Goal: Transaction & Acquisition: Purchase product/service

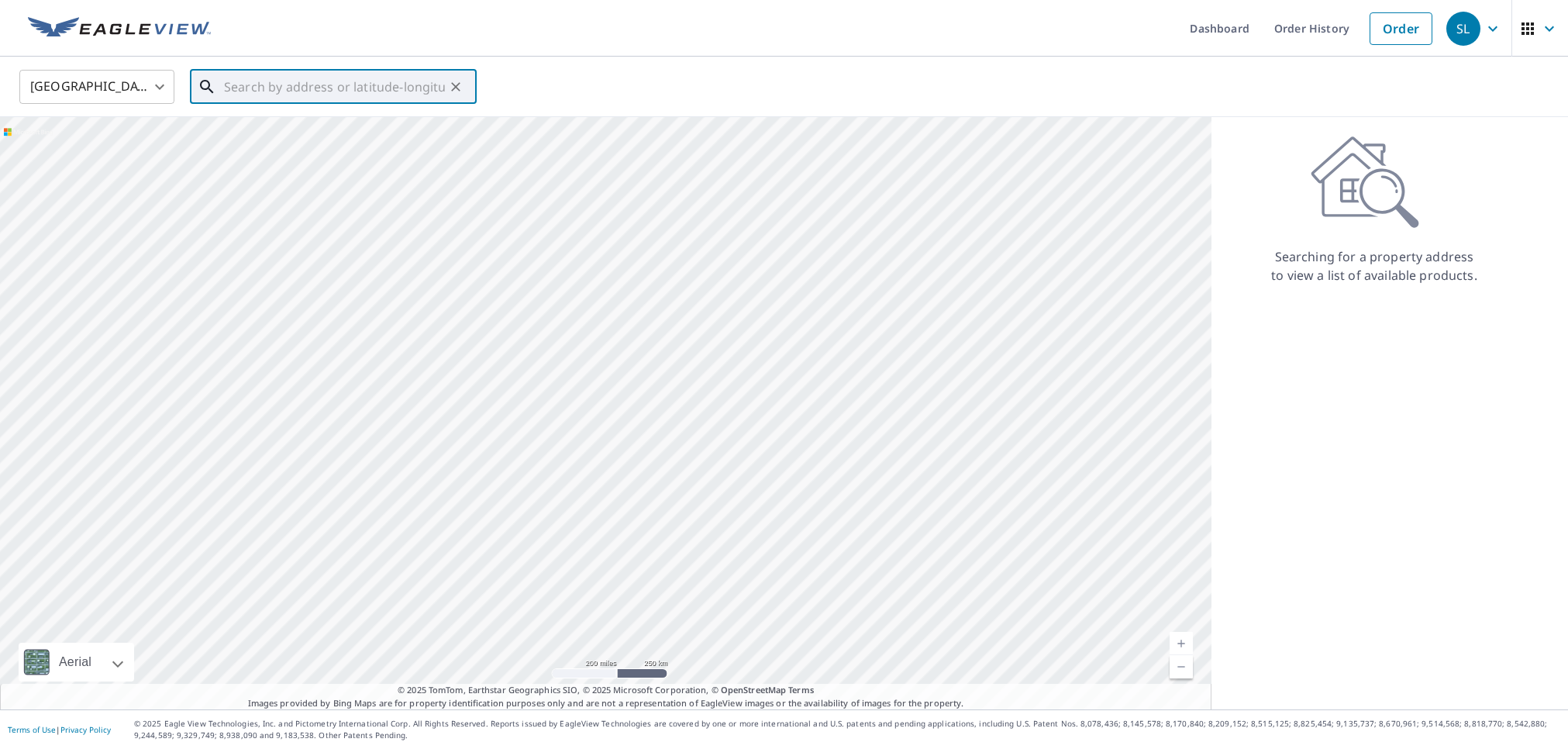
click at [351, 99] on input "text" at bounding box center [334, 86] width 221 height 43
paste input "[STREET_ADDRESS][PERSON_NAME]"
type input "[STREET_ADDRESS][PERSON_NAME]"
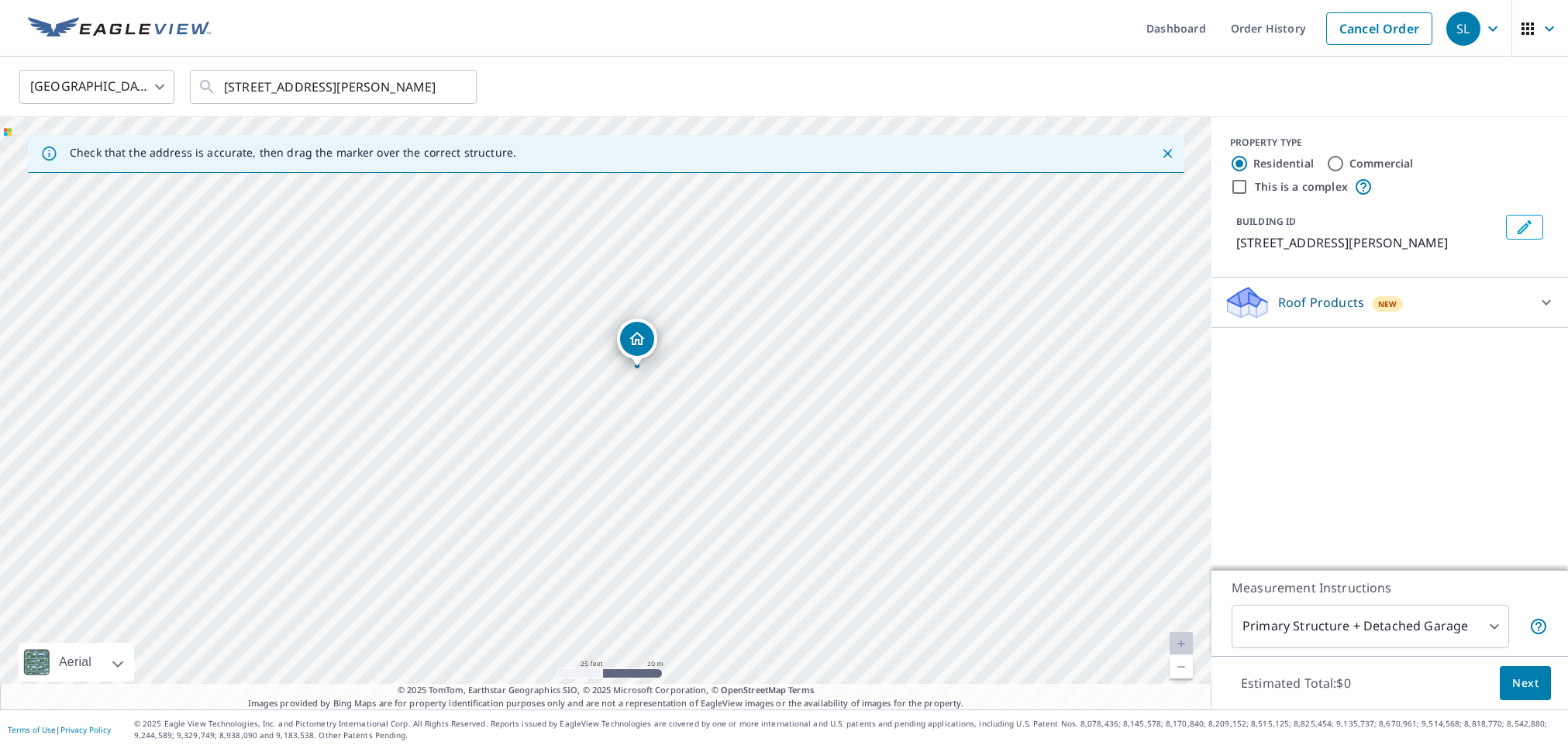
click at [1275, 300] on div "Roof Products New" at bounding box center [1376, 302] width 304 height 36
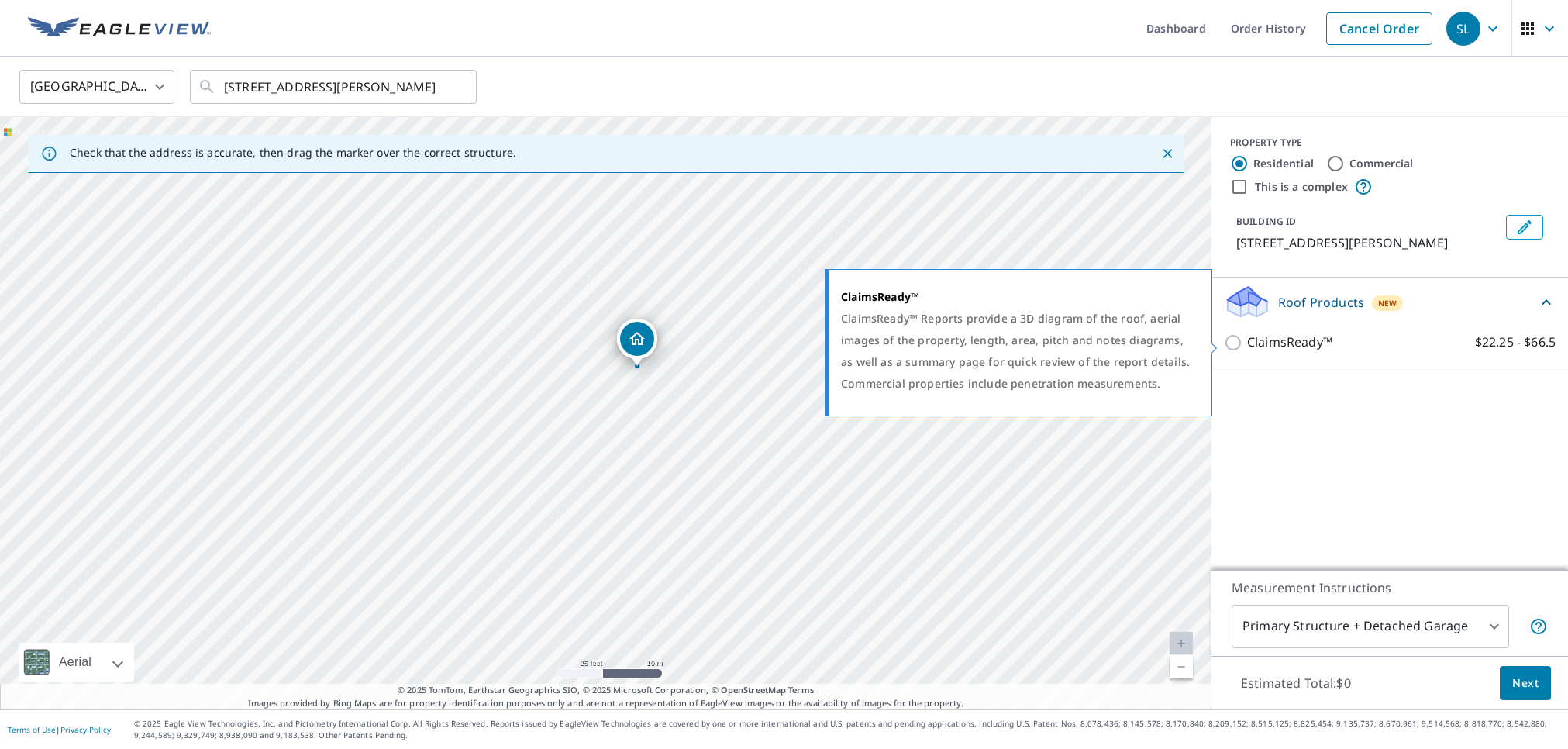
click at [1238, 346] on input "ClaimsReady™ $22.25 - $66.5" at bounding box center [1235, 342] width 23 height 19
checkbox input "true"
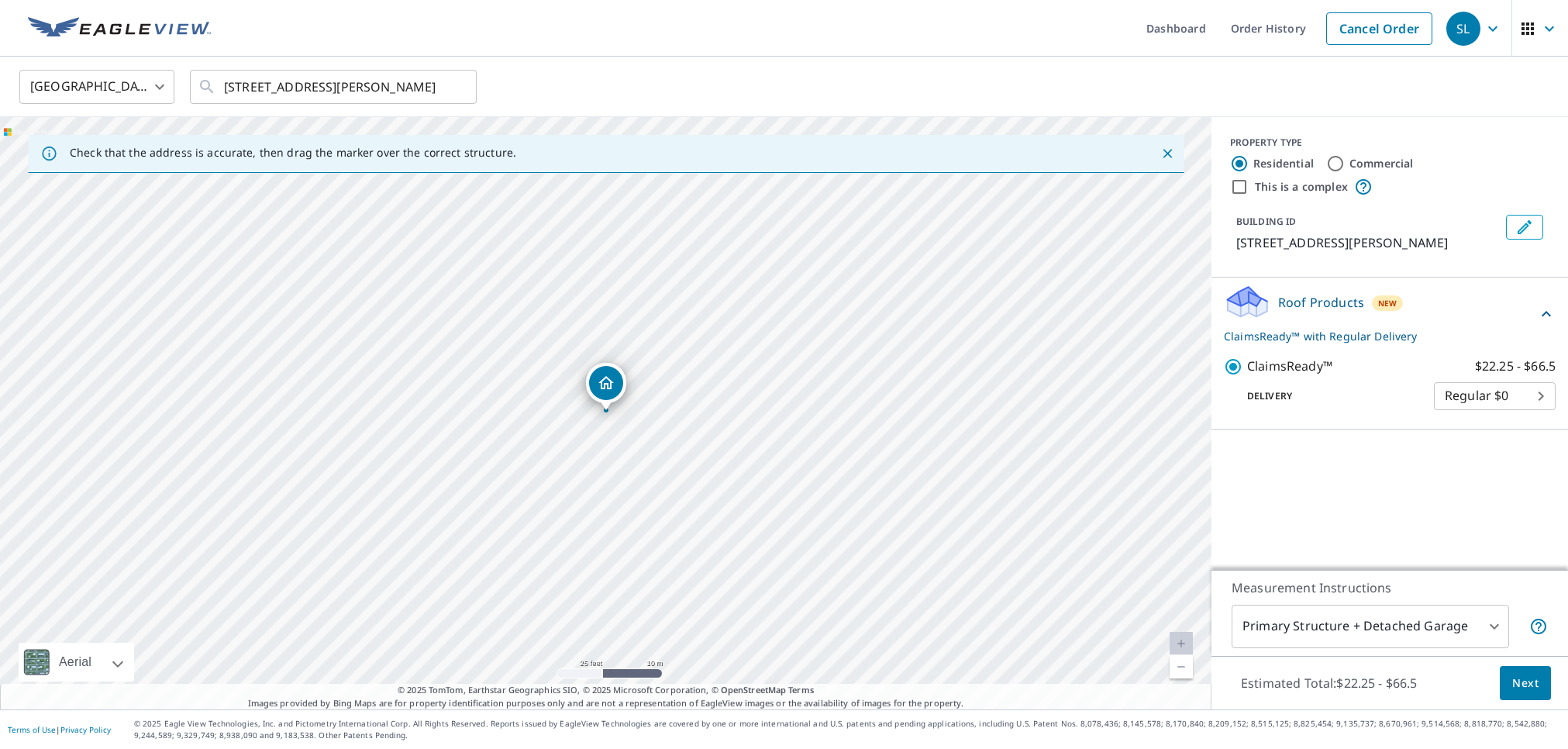
click at [1351, 650] on div "Measurement Instructions Primary Structure + Detached Garage 1 ​" at bounding box center [1390, 613] width 356 height 86
click at [1351, 633] on body "SL SL Dashboard Order History Cancel Order SL [GEOGRAPHIC_DATA] [GEOGRAPHIC_DAT…" at bounding box center [784, 374] width 1568 height 749
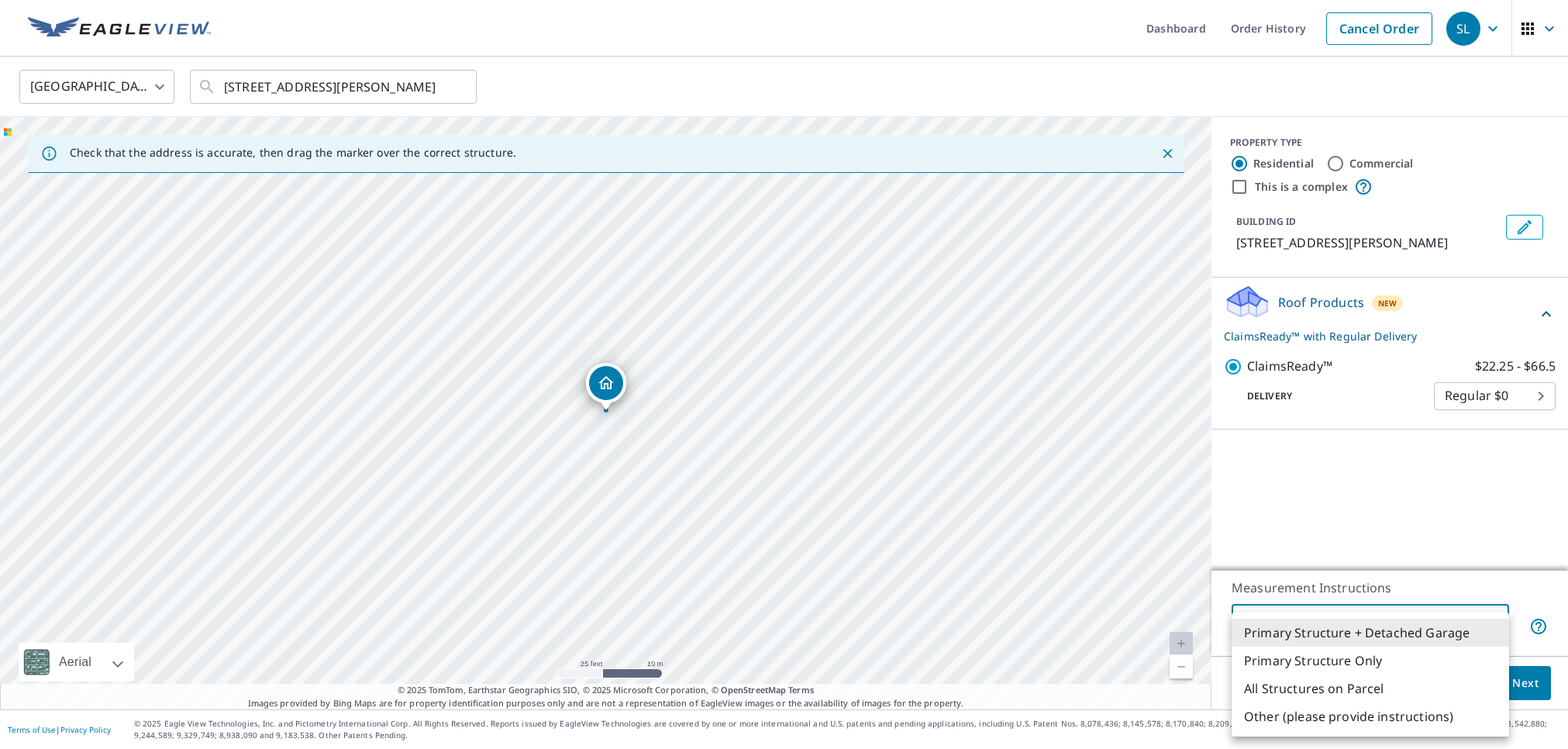
click at [1297, 656] on li "Primary Structure Only" at bounding box center [1370, 661] width 278 height 28
type input "2"
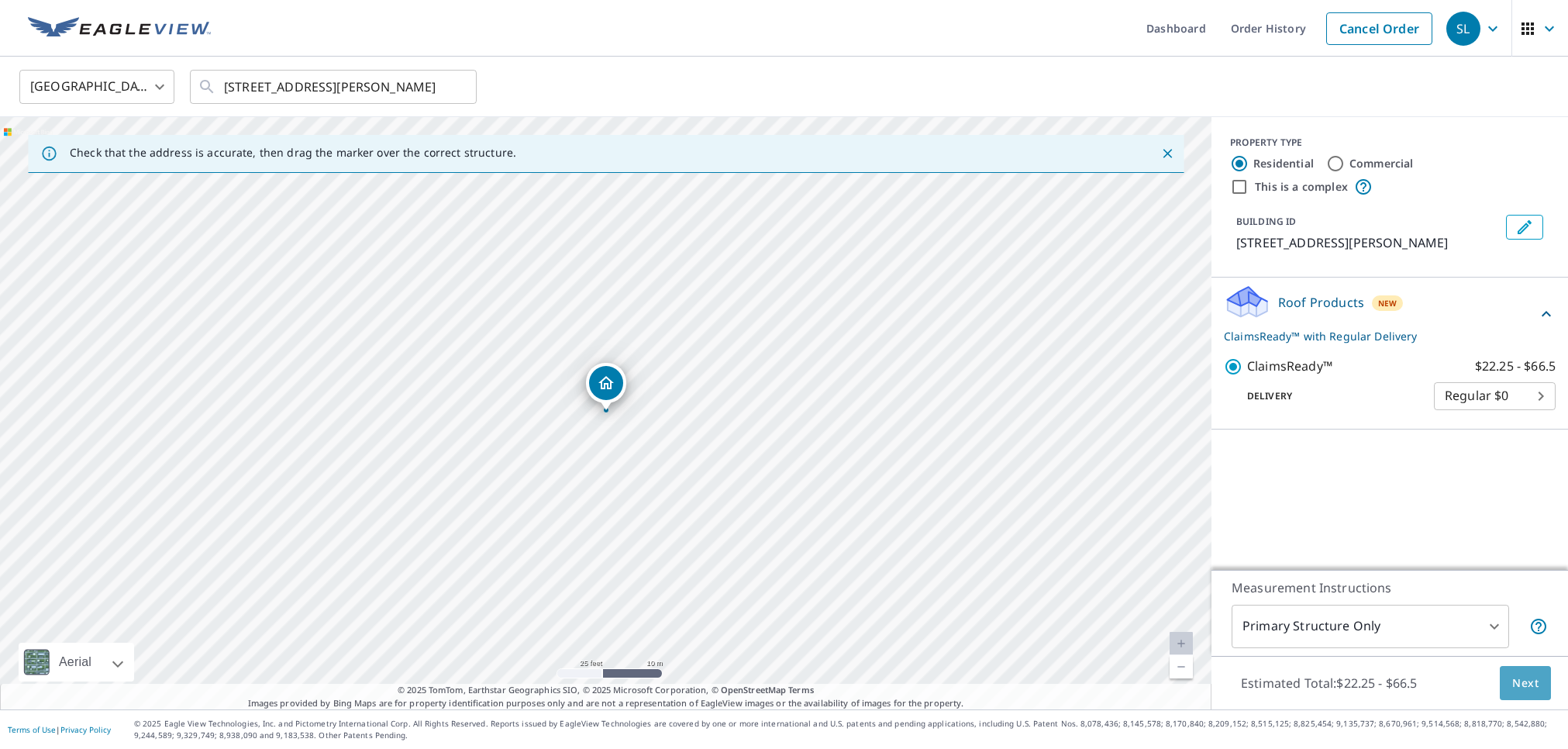
click at [1512, 688] on button "Next" at bounding box center [1526, 684] width 51 height 35
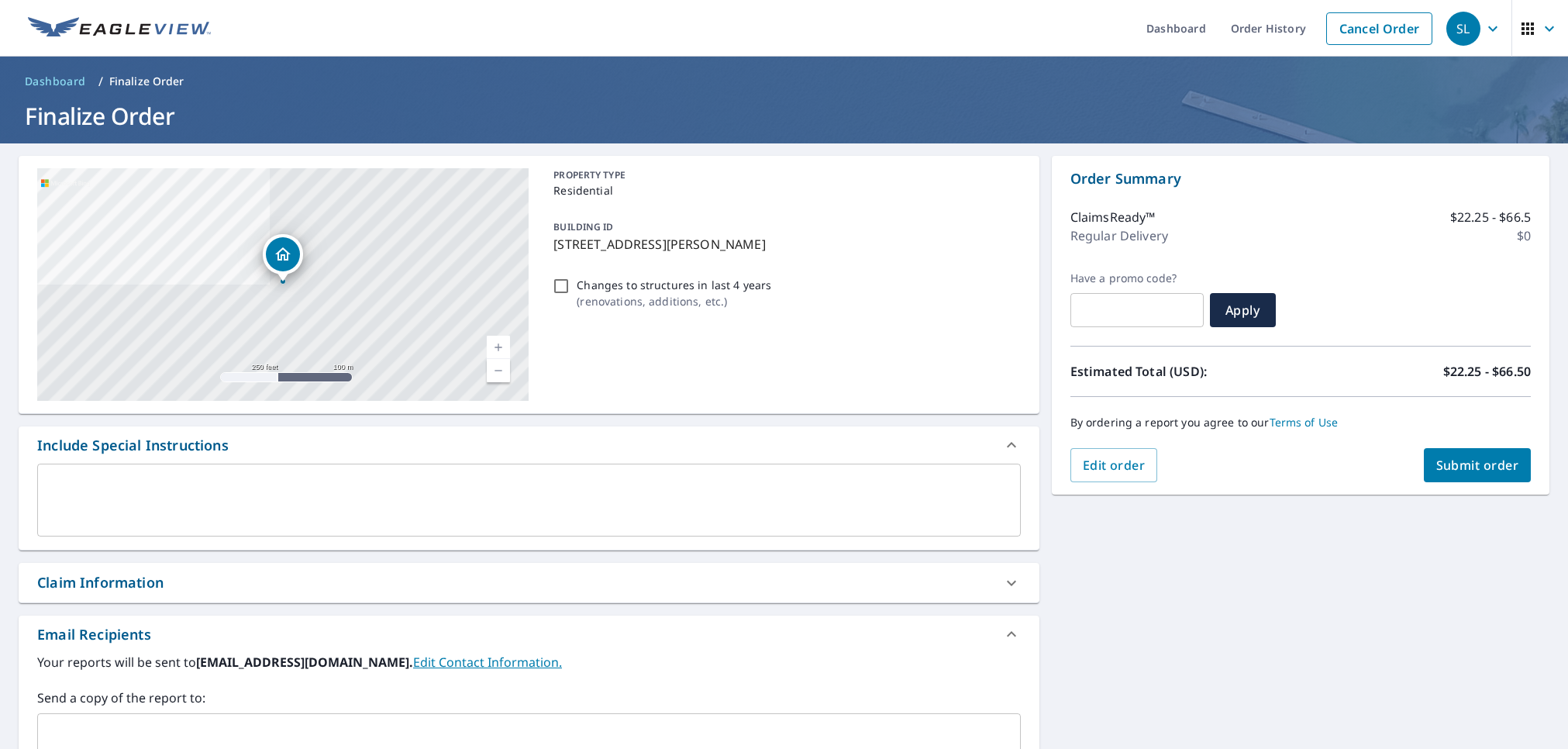
click at [111, 589] on div "Claim Information" at bounding box center [100, 582] width 126 height 21
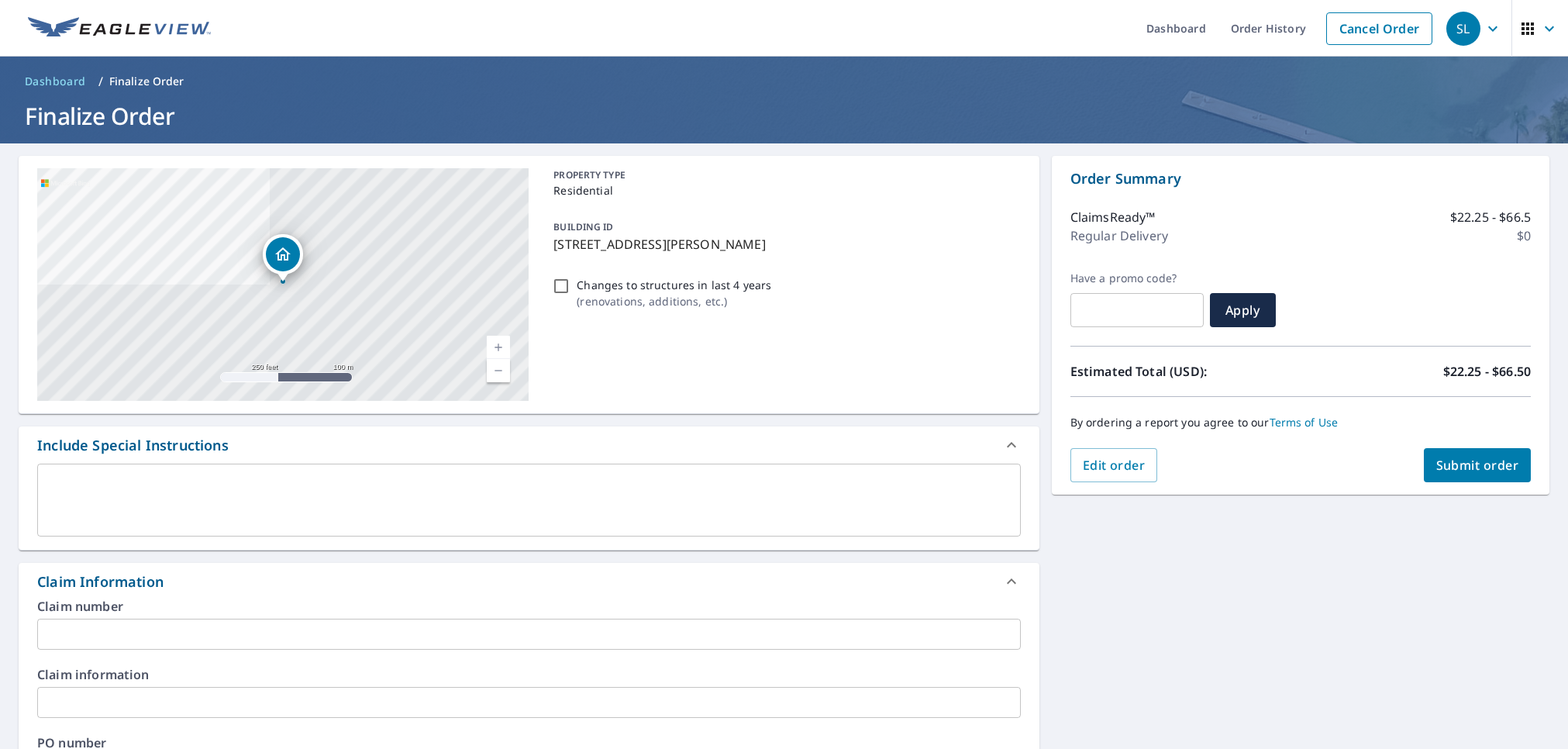
click at [155, 619] on input "text" at bounding box center [529, 633] width 984 height 31
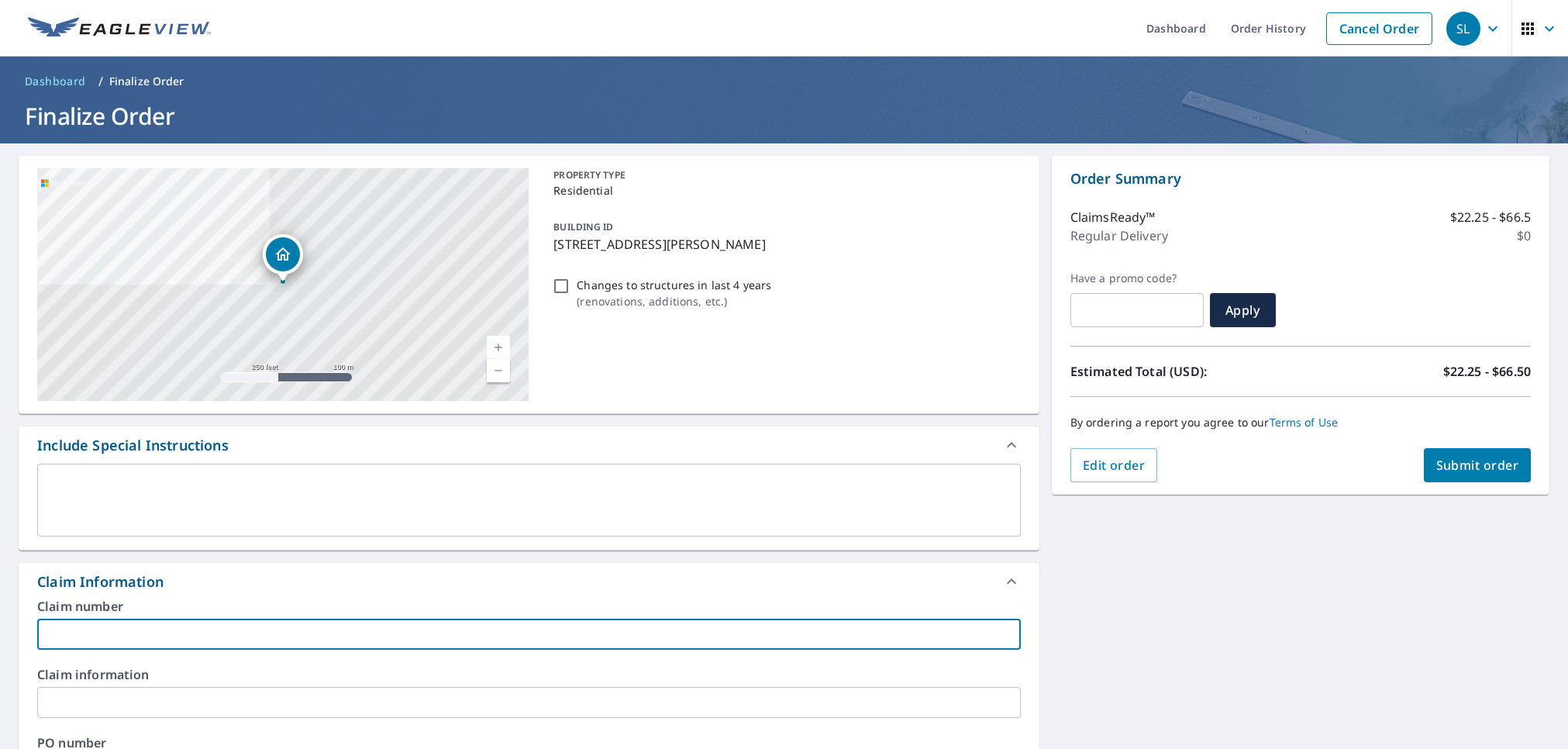
paste input "[PHONE_NUMBER]"
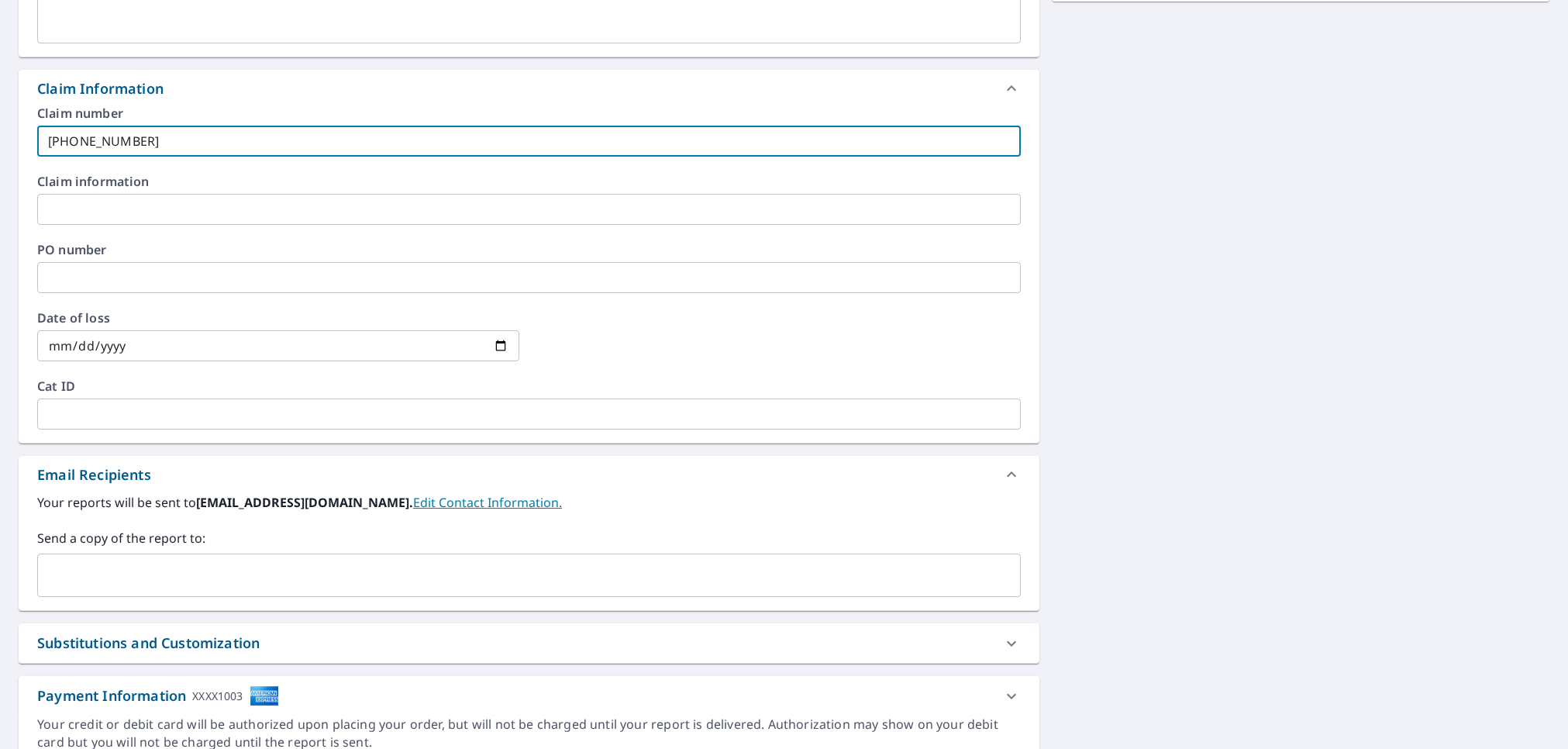
scroll to position [560, 0]
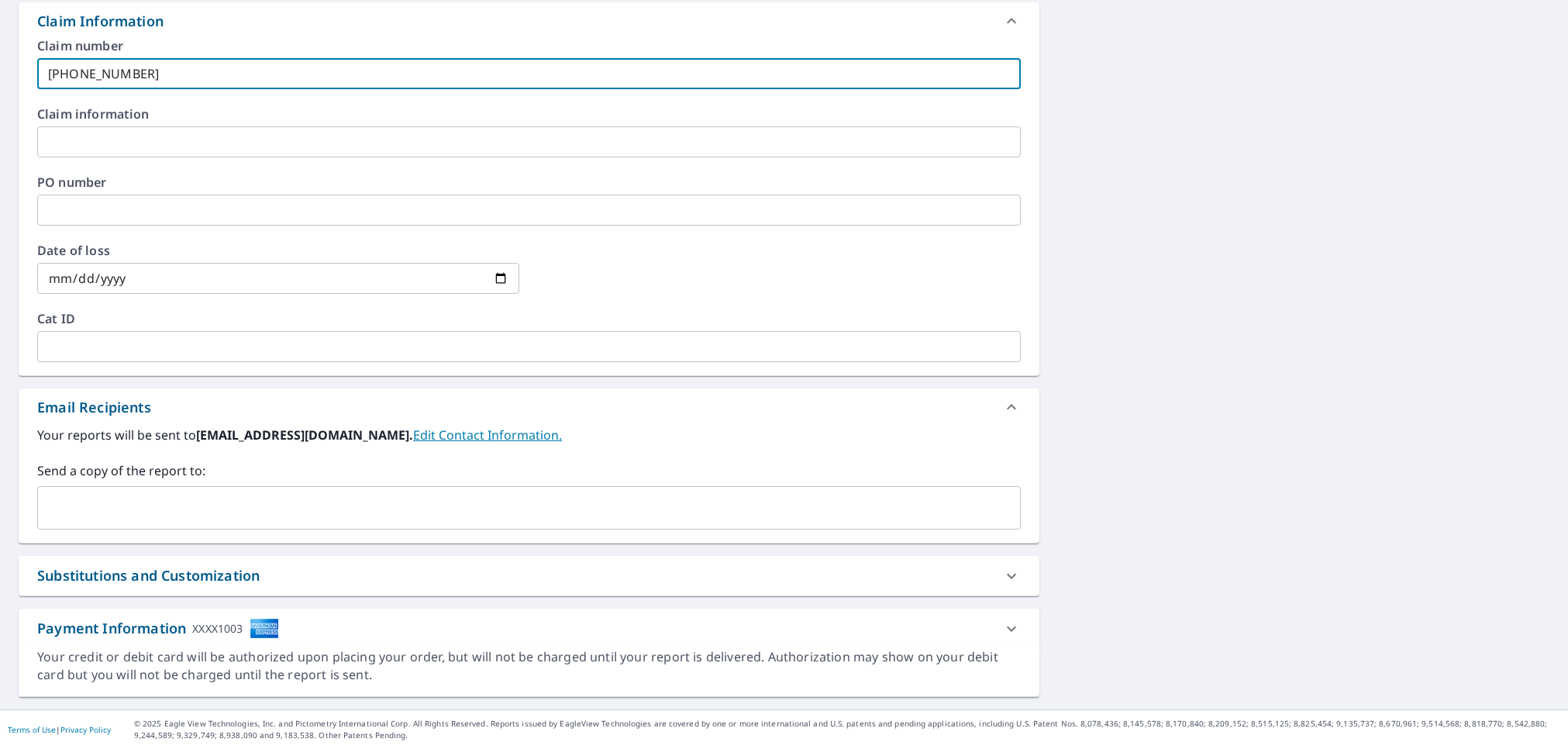
type input "[PHONE_NUMBER]"
click at [165, 529] on div "Your reports will be sent to [EMAIL_ADDRESS][DOMAIN_NAME]. Edit Contact Informa…" at bounding box center [529, 483] width 1021 height 117
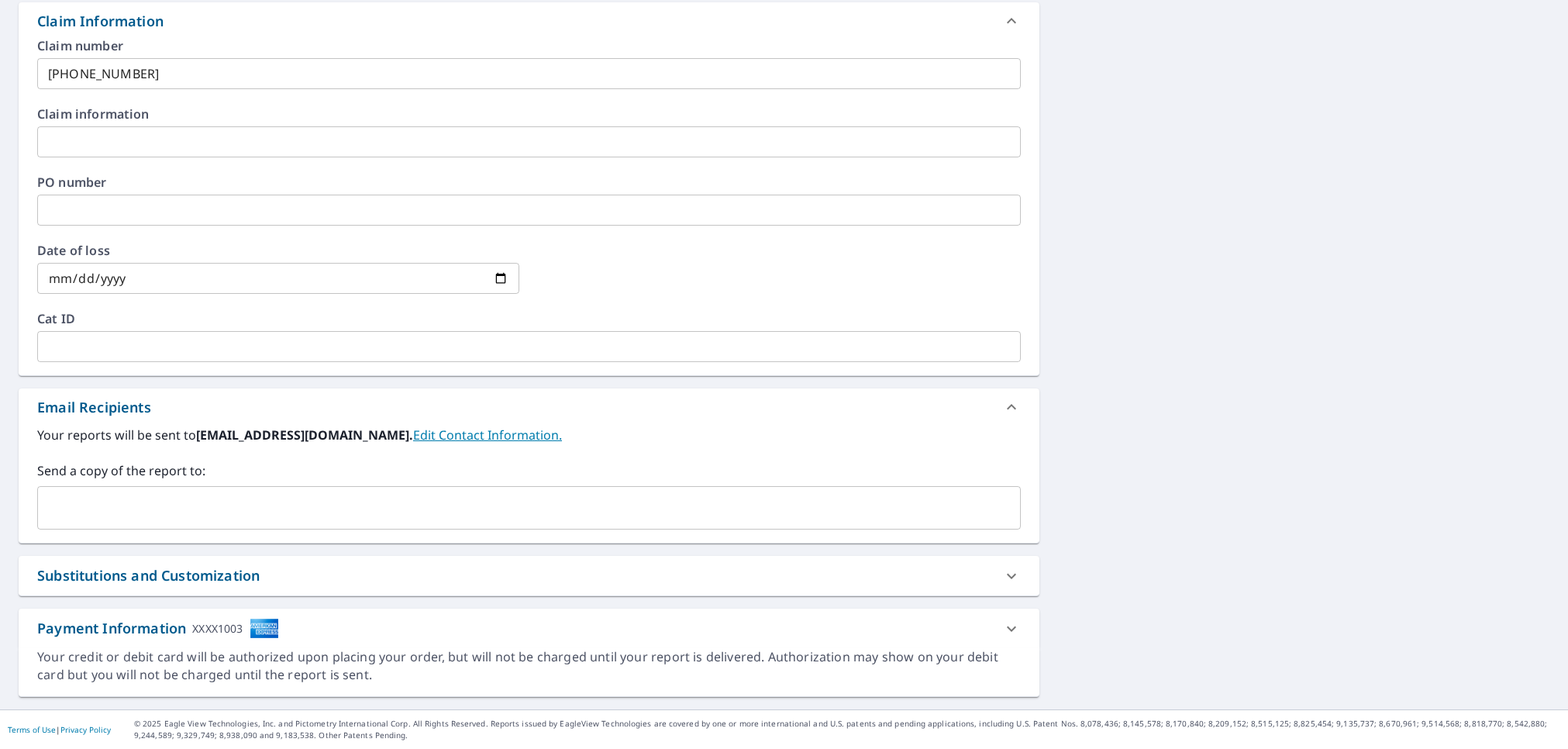
click at [158, 507] on input "text" at bounding box center [517, 507] width 947 height 29
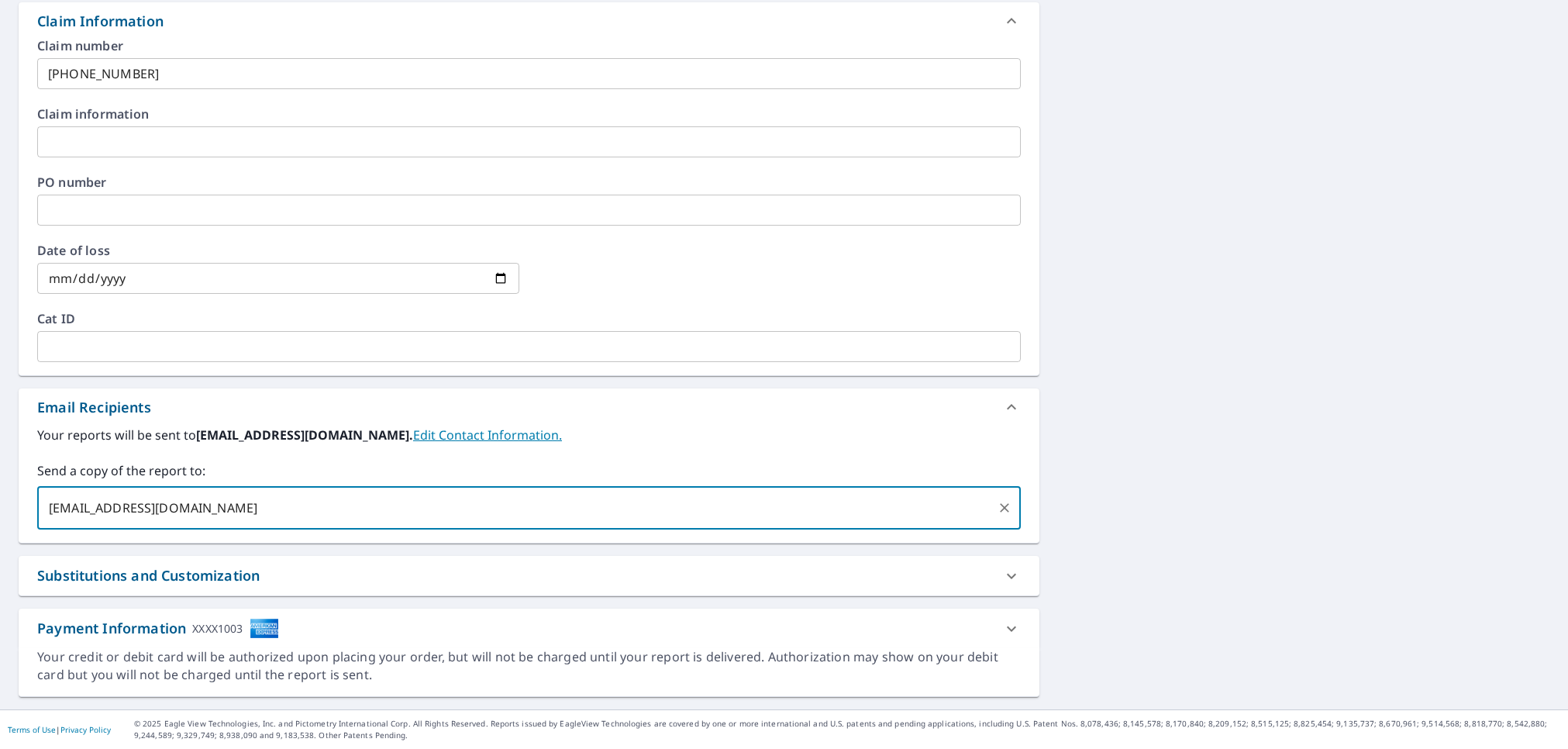
type input "[EMAIL_ADDRESS][DOMAIN_NAME]"
click at [1152, 173] on div "[STREET_ADDRESS][PERSON_NAME] Aerial Road A standard road map Aerial A detailed…" at bounding box center [784, 146] width 1568 height 1127
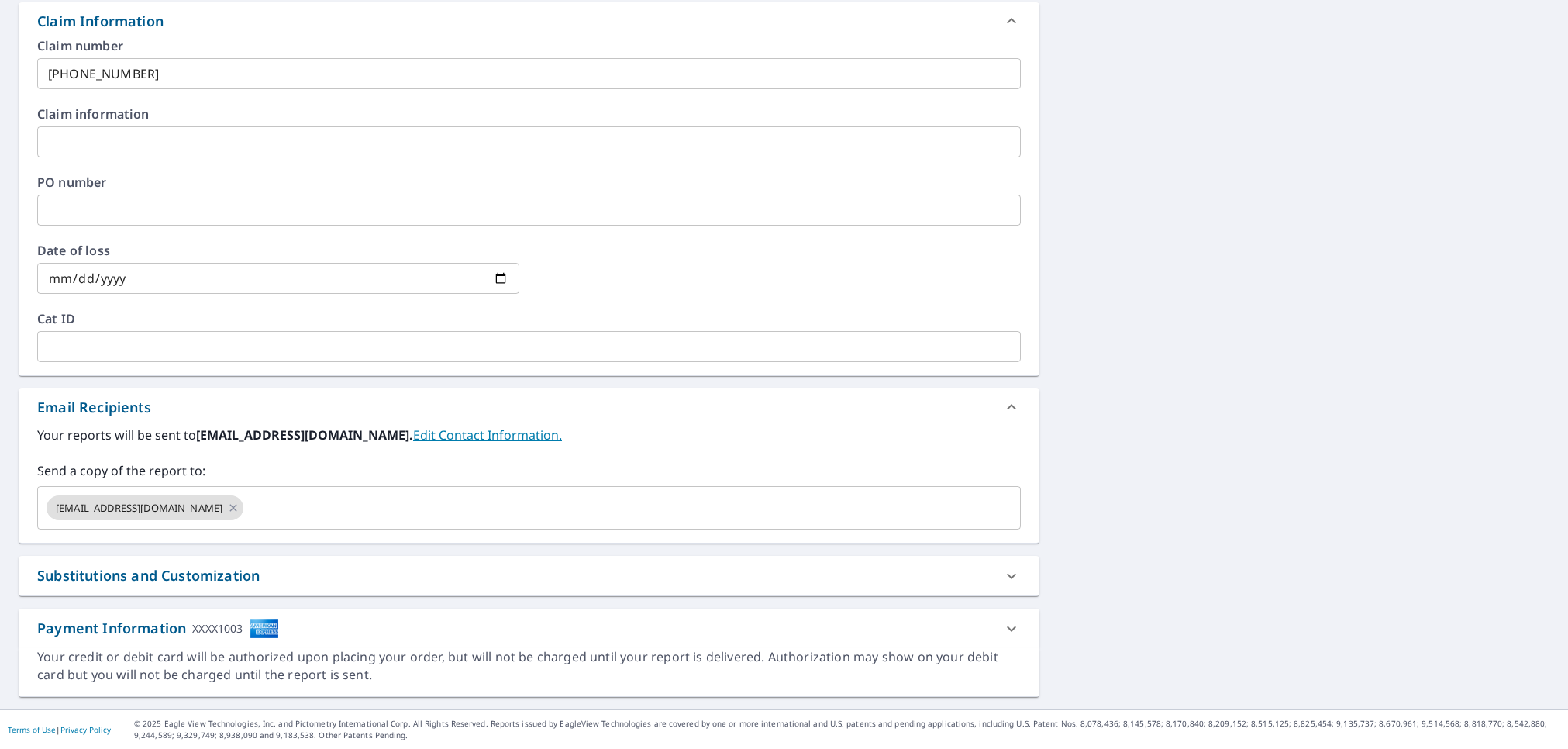
scroll to position [0, 0]
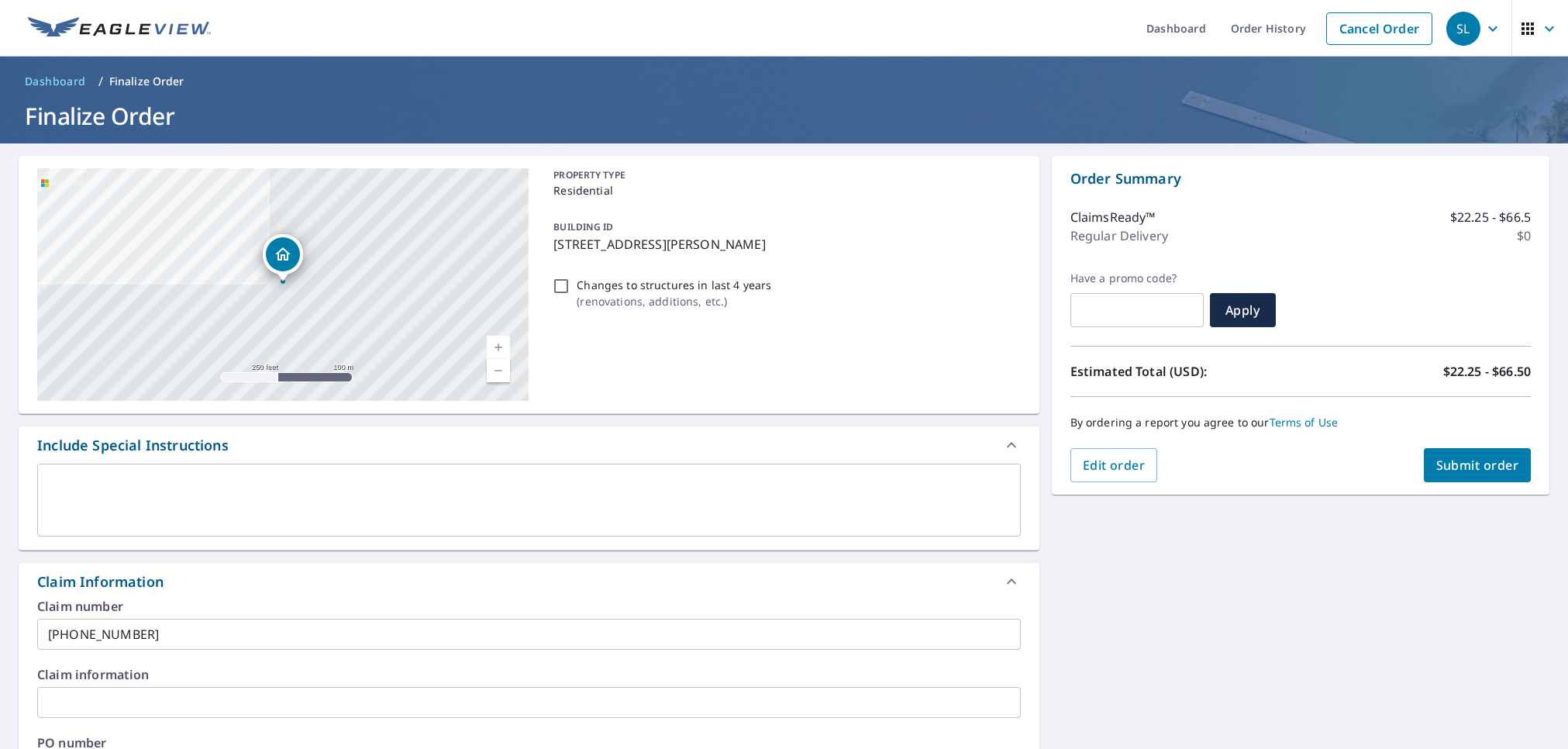
click at [1503, 482] on button "Submit order" at bounding box center [1478, 465] width 108 height 34
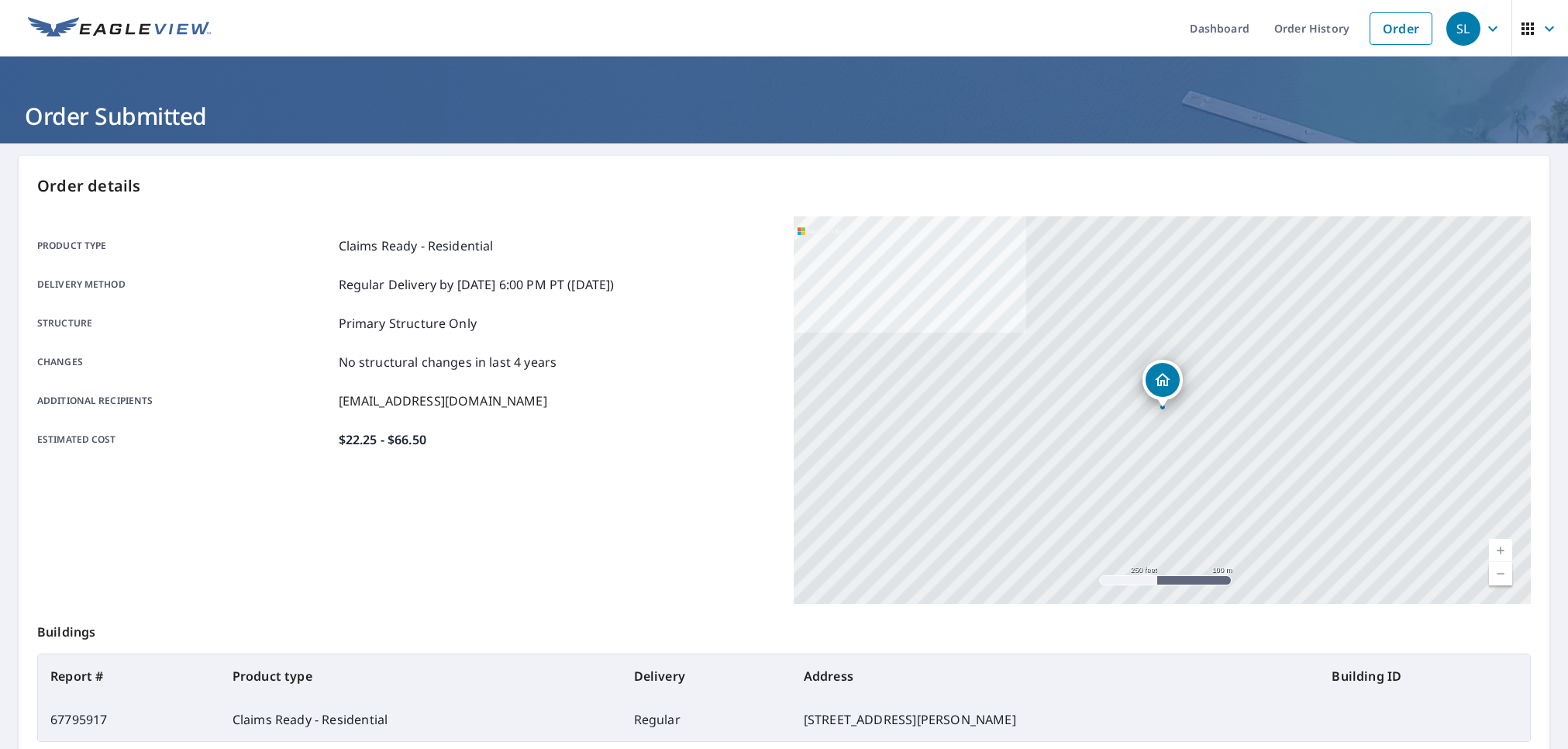
click at [622, 507] on div "Product type Claims Ready - Residential Delivery method Regular Delivery by [DA…" at bounding box center [406, 409] width 738 height 387
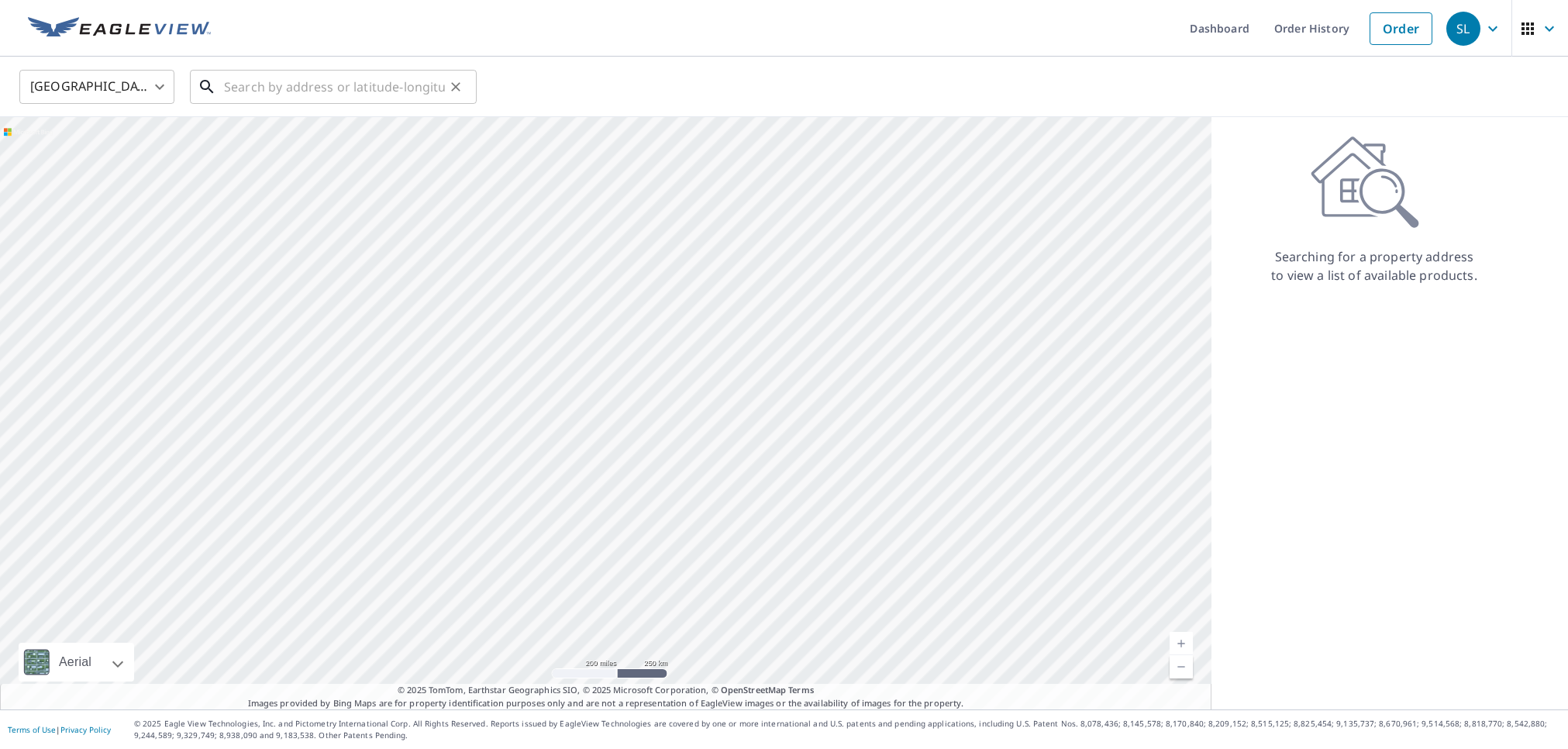
click at [281, 73] on input "text" at bounding box center [334, 86] width 221 height 43
paste input "4521 Nw 21St Dr, Gainesville, FL 32605"
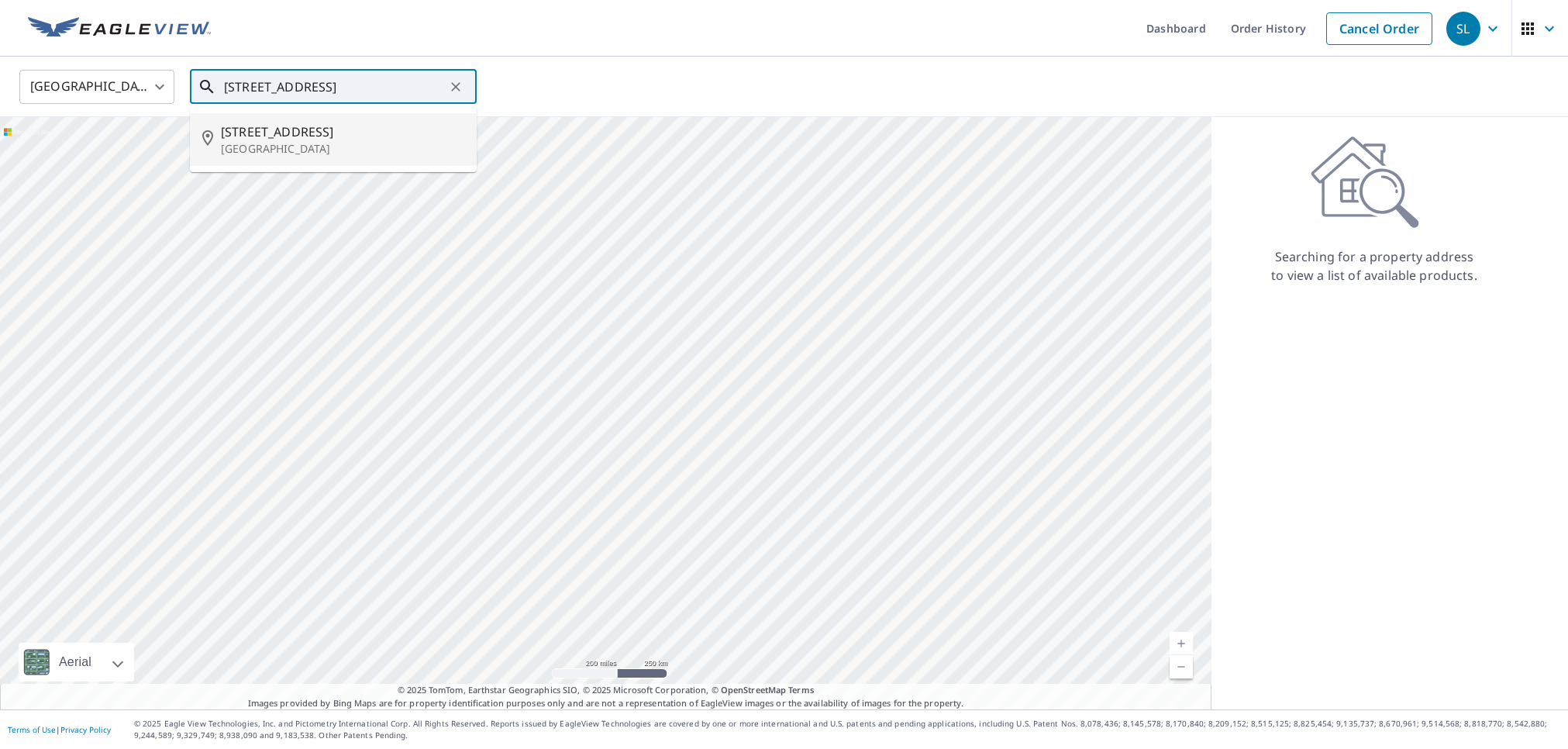
click at [363, 130] on span "4521 Nw 21st Dr" at bounding box center [342, 131] width 244 height 19
type input "4521 Nw 21st Dr Gainesville, FL 32605"
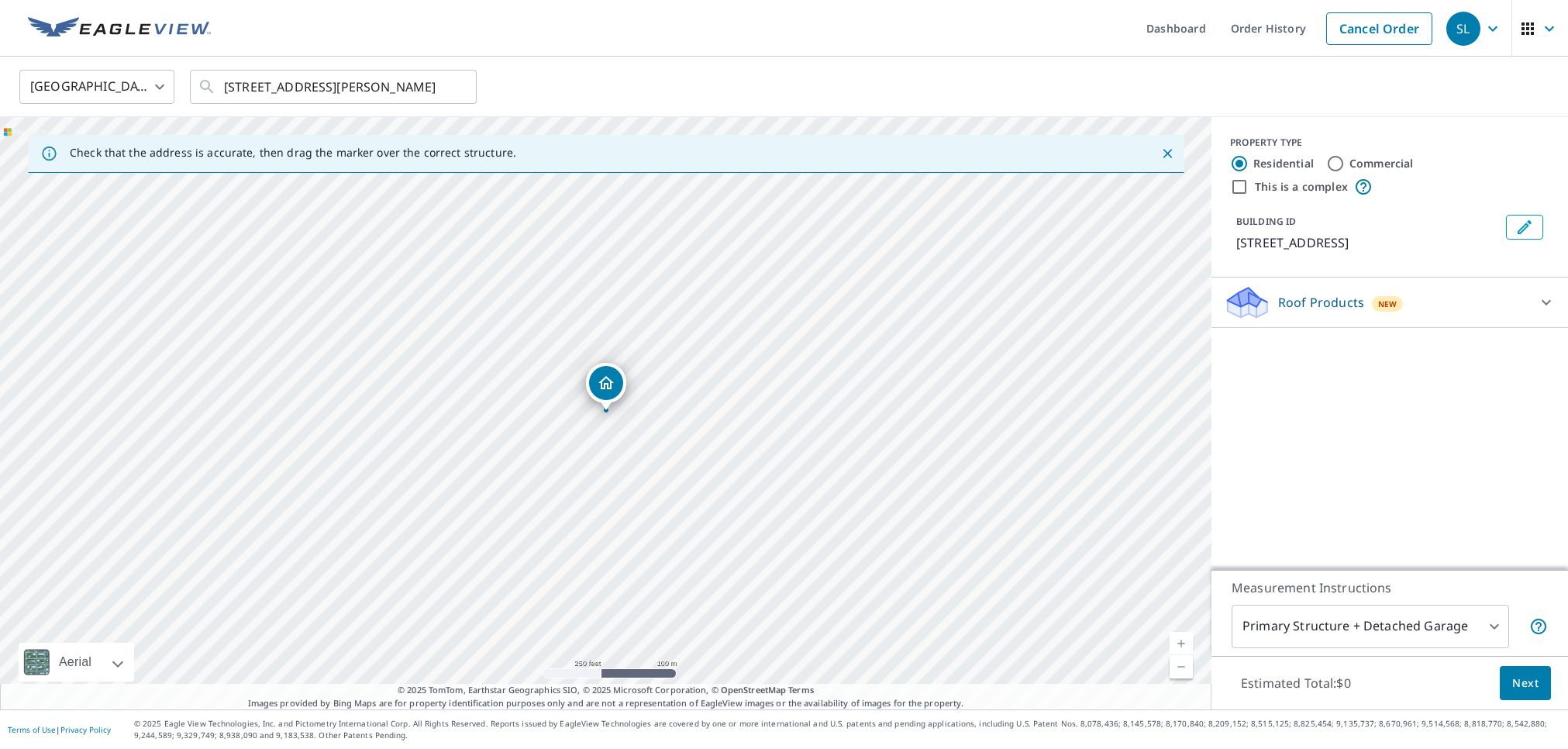
click at [1327, 287] on div "Roof Products New" at bounding box center [1376, 302] width 304 height 36
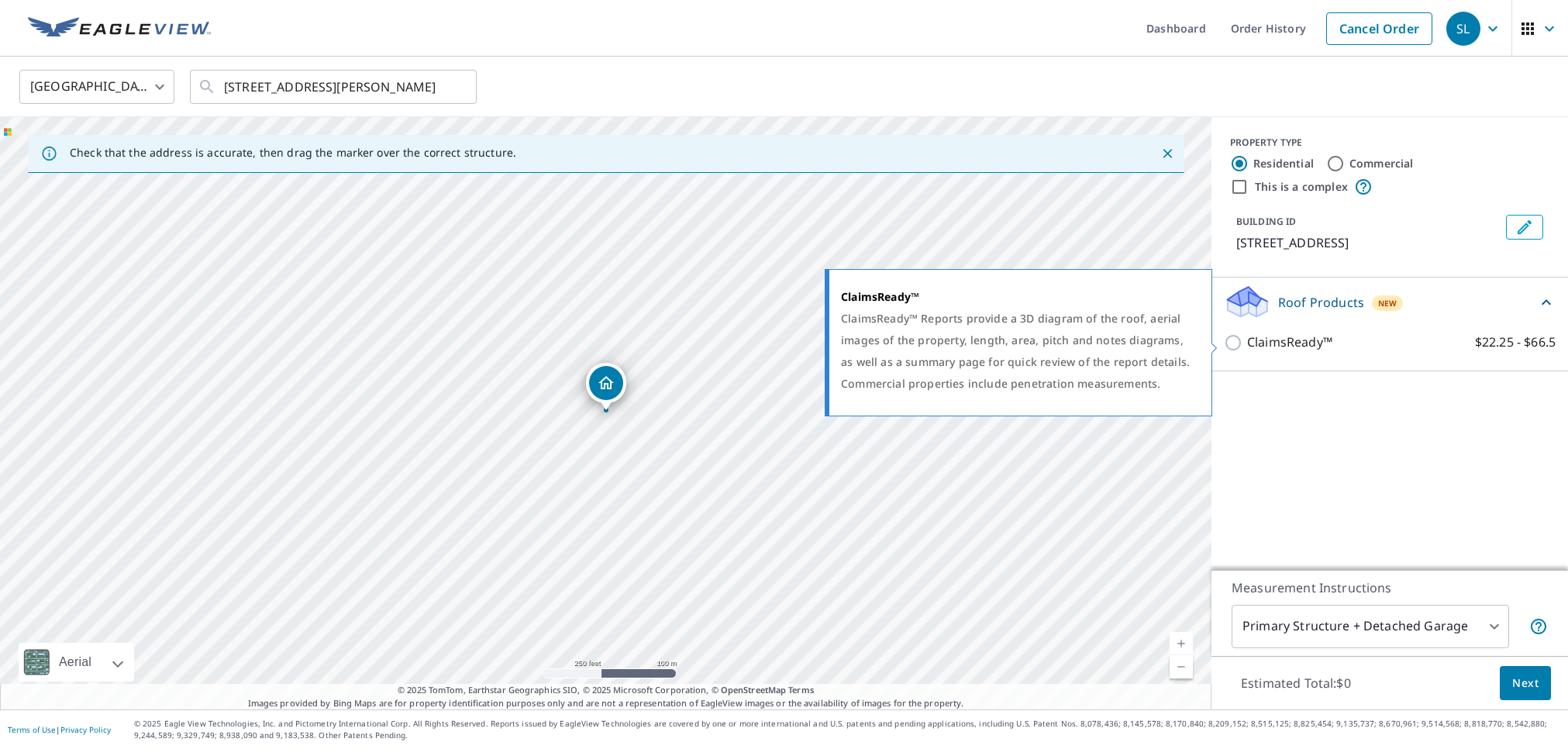
click at [1233, 345] on input "ClaimsReady™ $22.25 - $66.5" at bounding box center [1235, 342] width 23 height 19
checkbox input "true"
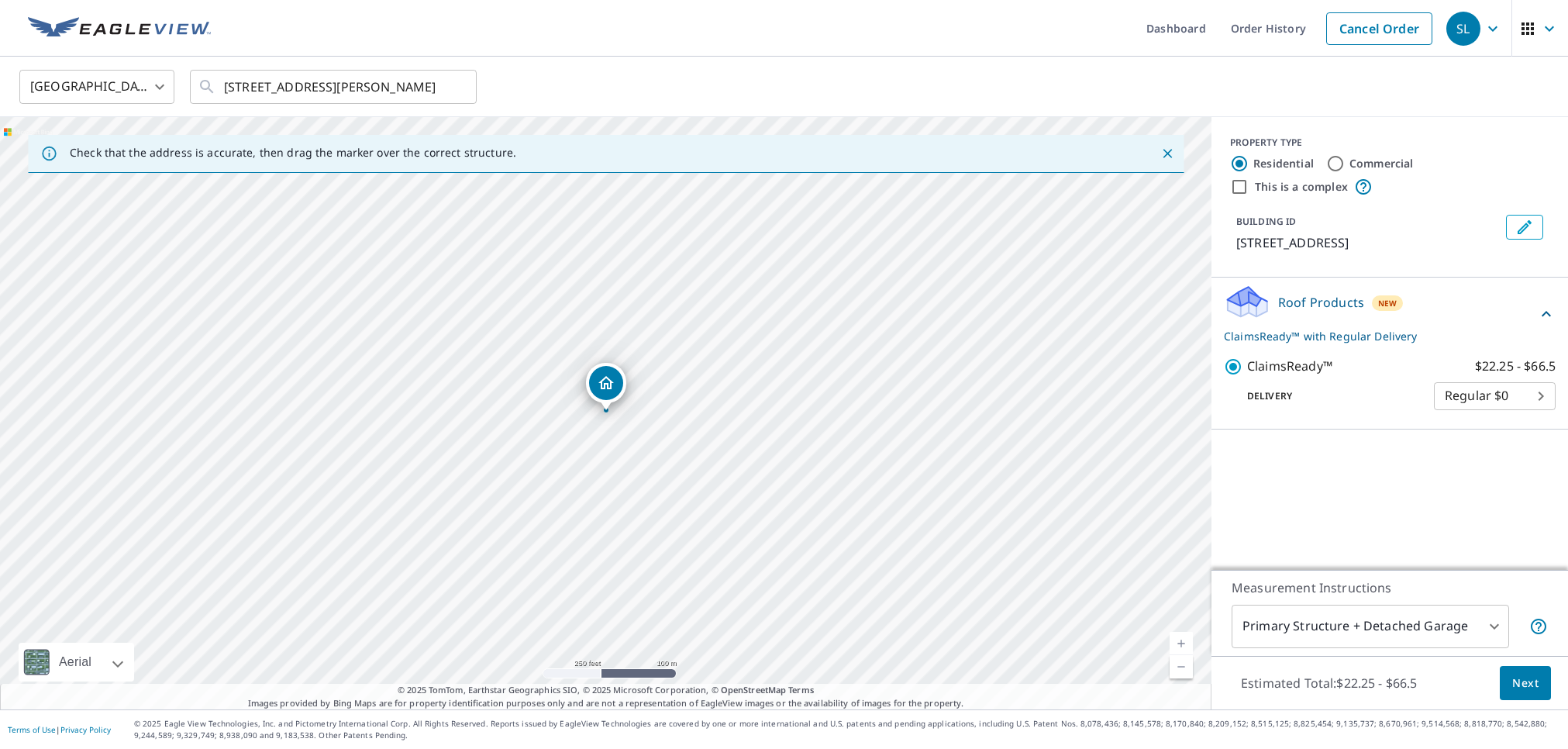
click at [1335, 645] on body "SL SL Dashboard Order History Cancel Order SL United States US ​ 4521 Nw 21st D…" at bounding box center [784, 374] width 1568 height 749
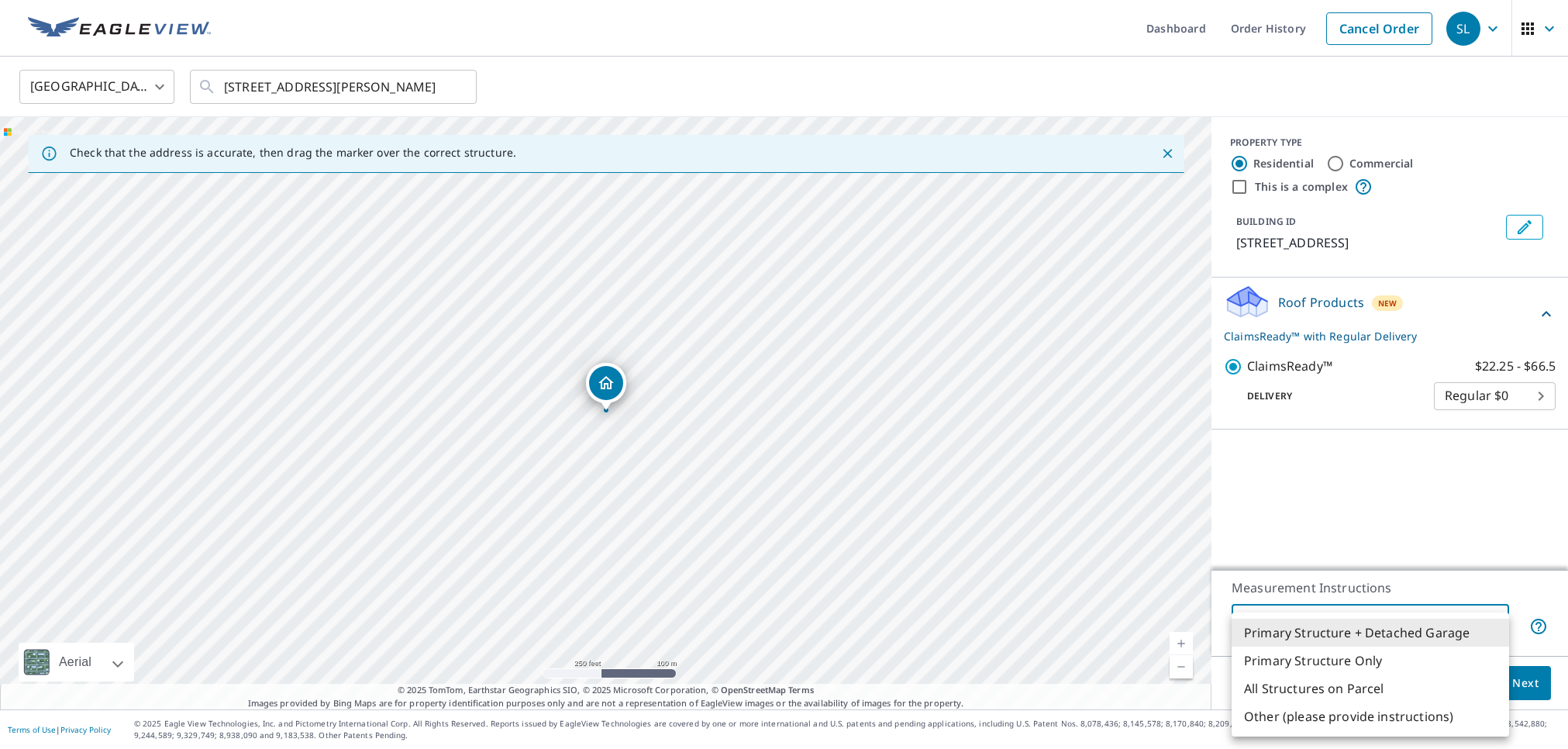
click at [1318, 666] on li "Primary Structure Only" at bounding box center [1370, 661] width 278 height 28
type input "2"
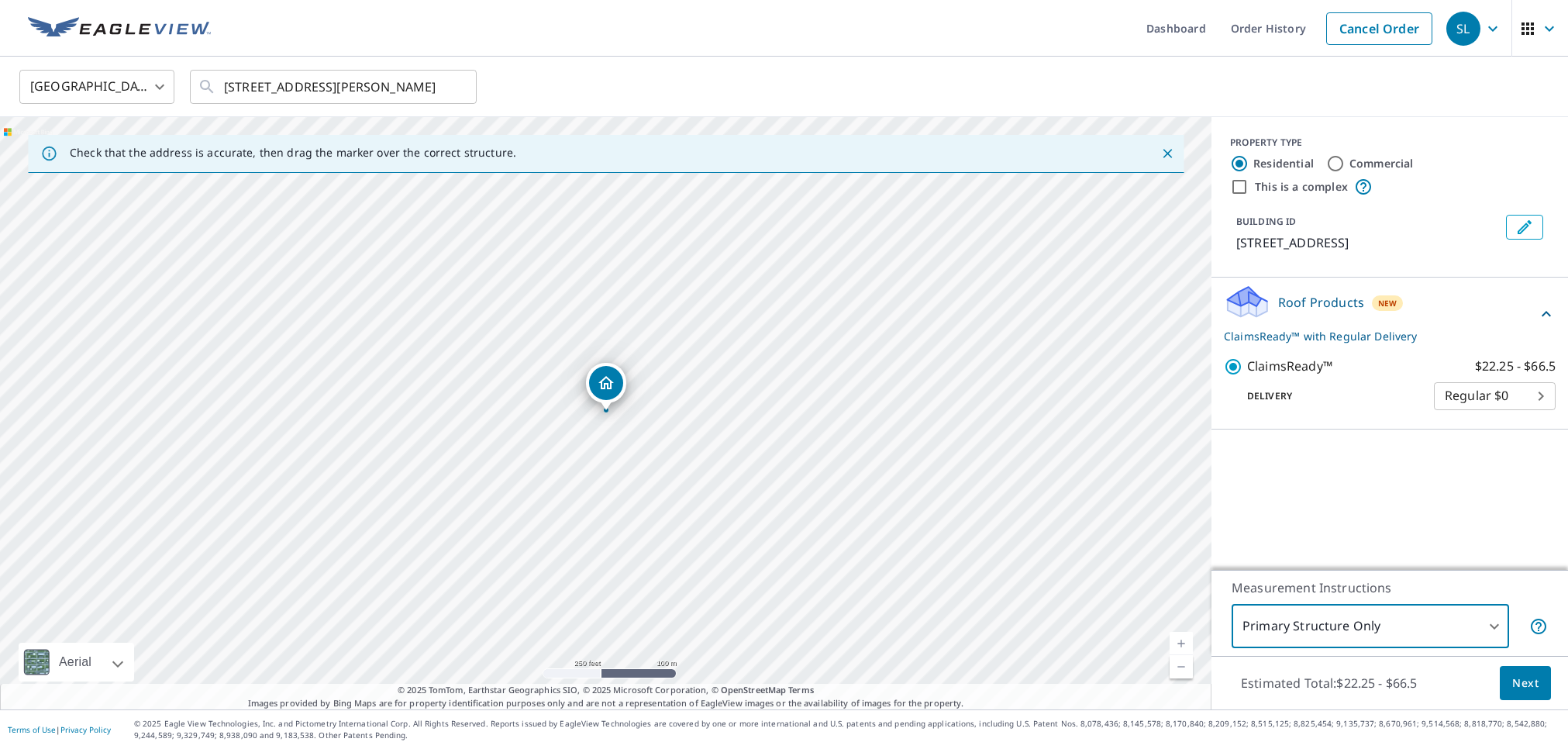
click at [1520, 686] on span "Next" at bounding box center [1526, 683] width 26 height 19
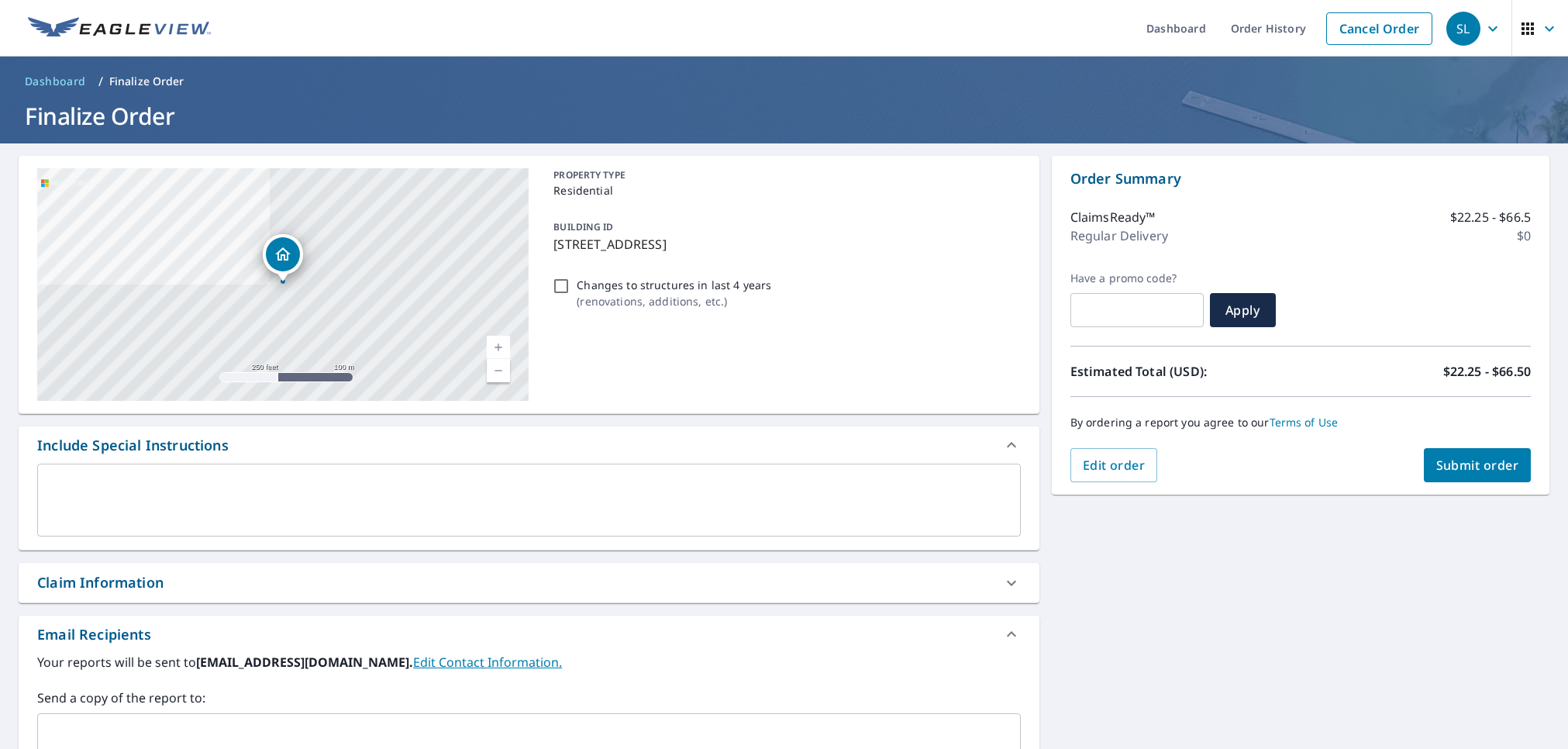
click at [191, 610] on div "4521 NW 21st Dr Gainesville, FL 32605 Aerial Road A standard road map Aerial A …" at bounding box center [529, 540] width 1021 height 768
click at [200, 590] on div "Claim Information" at bounding box center [514, 582] width 956 height 21
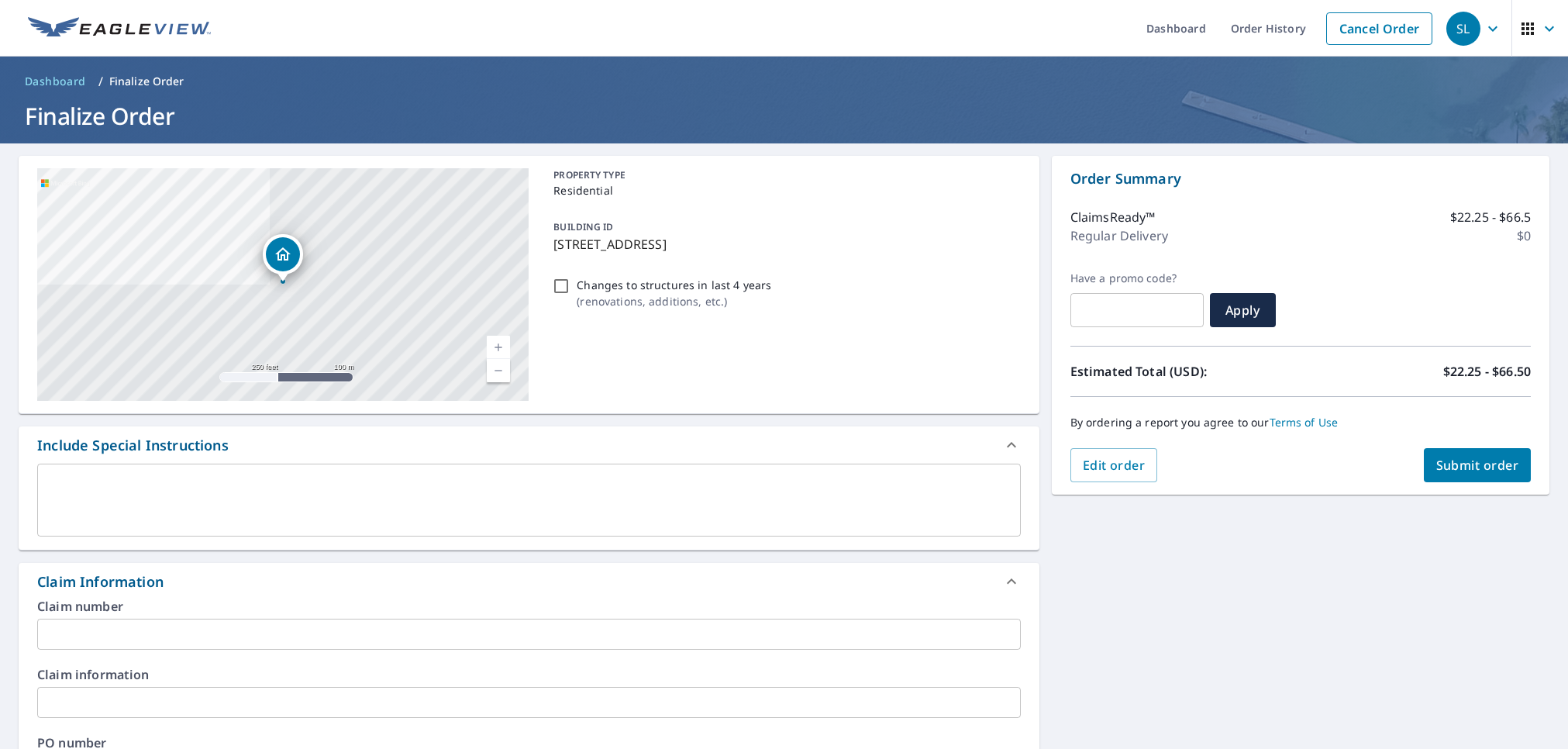
click at [324, 643] on input "text" at bounding box center [529, 633] width 984 height 31
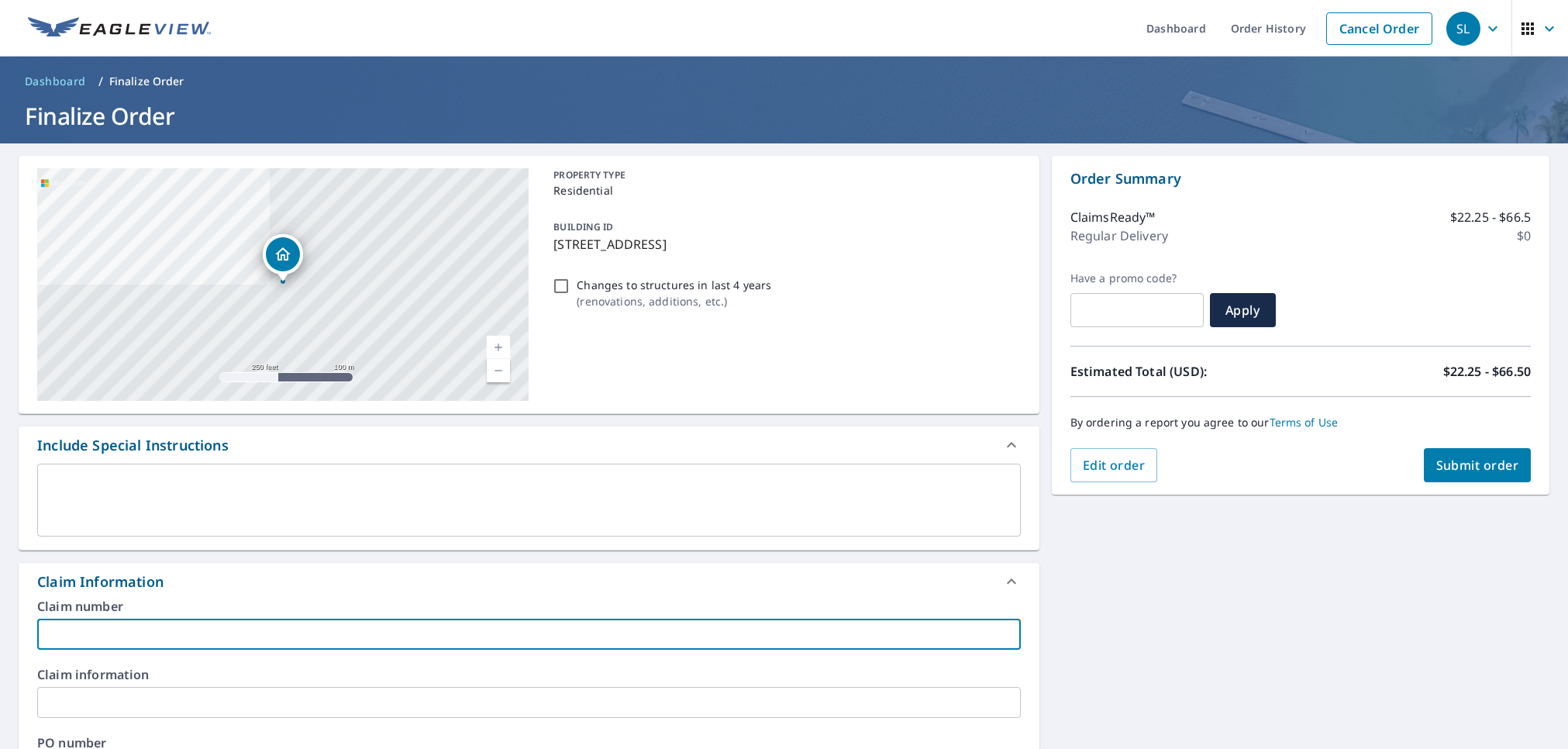
paste input "HO-3106253"
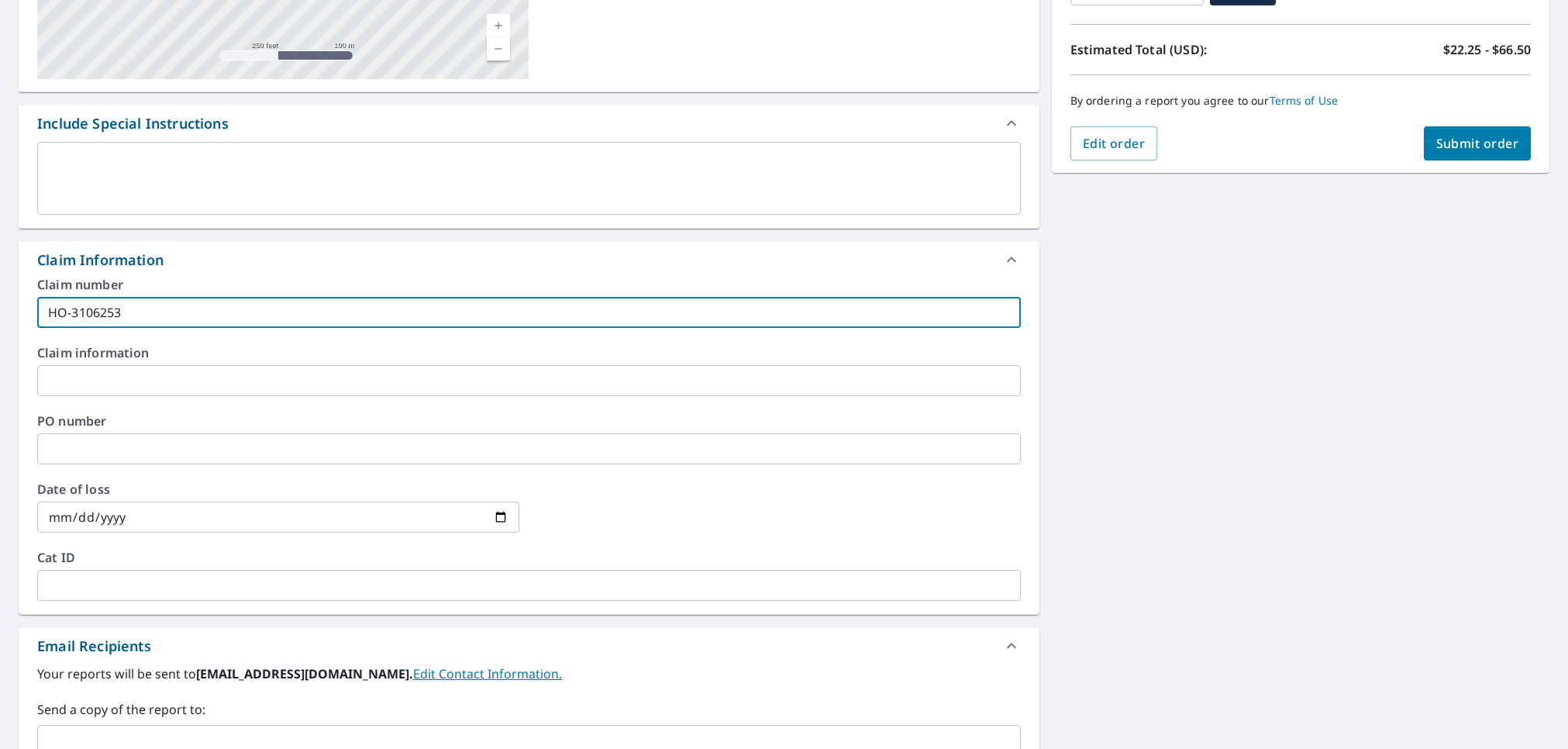
scroll to position [560, 0]
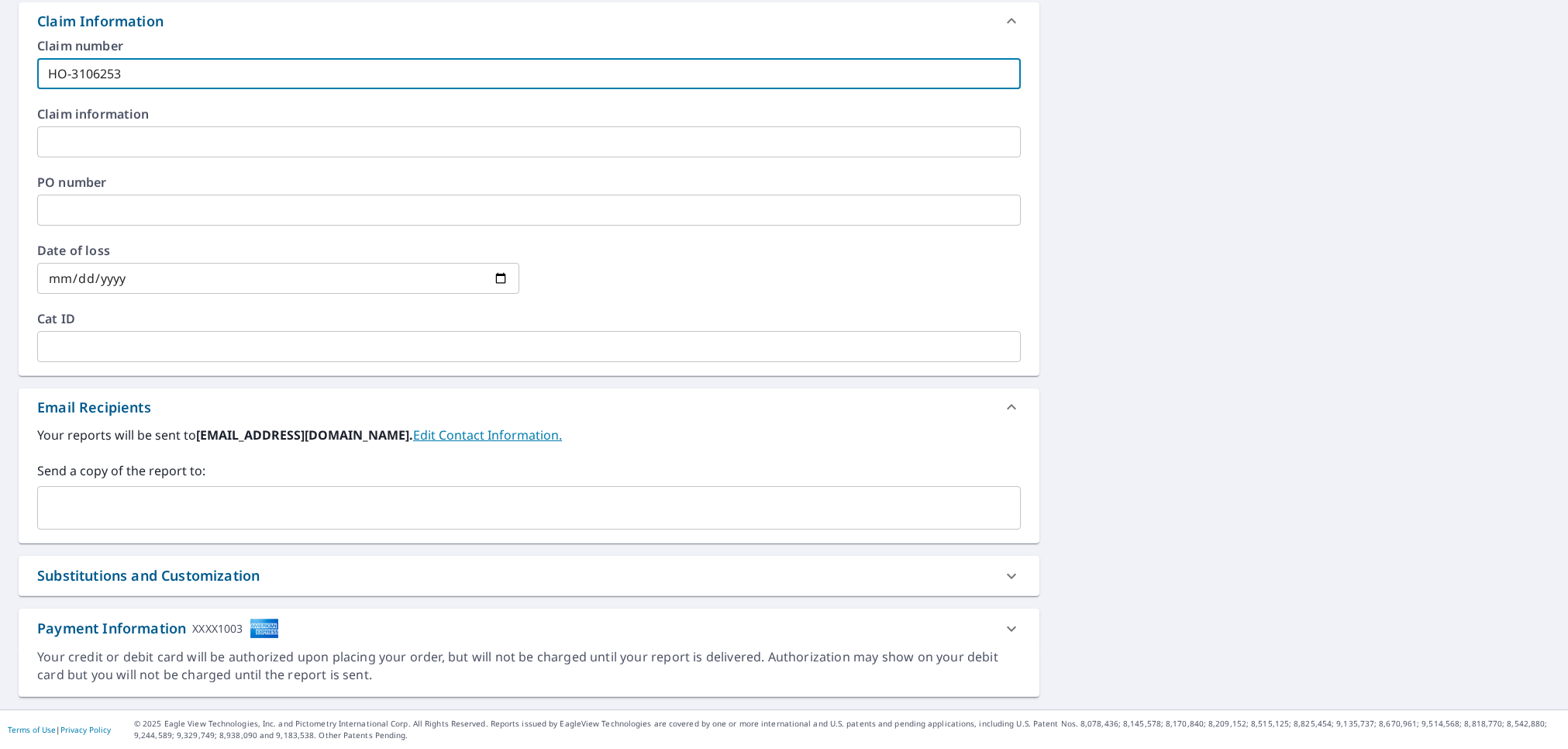
type input "HO-3106253"
click at [205, 513] on input "text" at bounding box center [517, 507] width 947 height 29
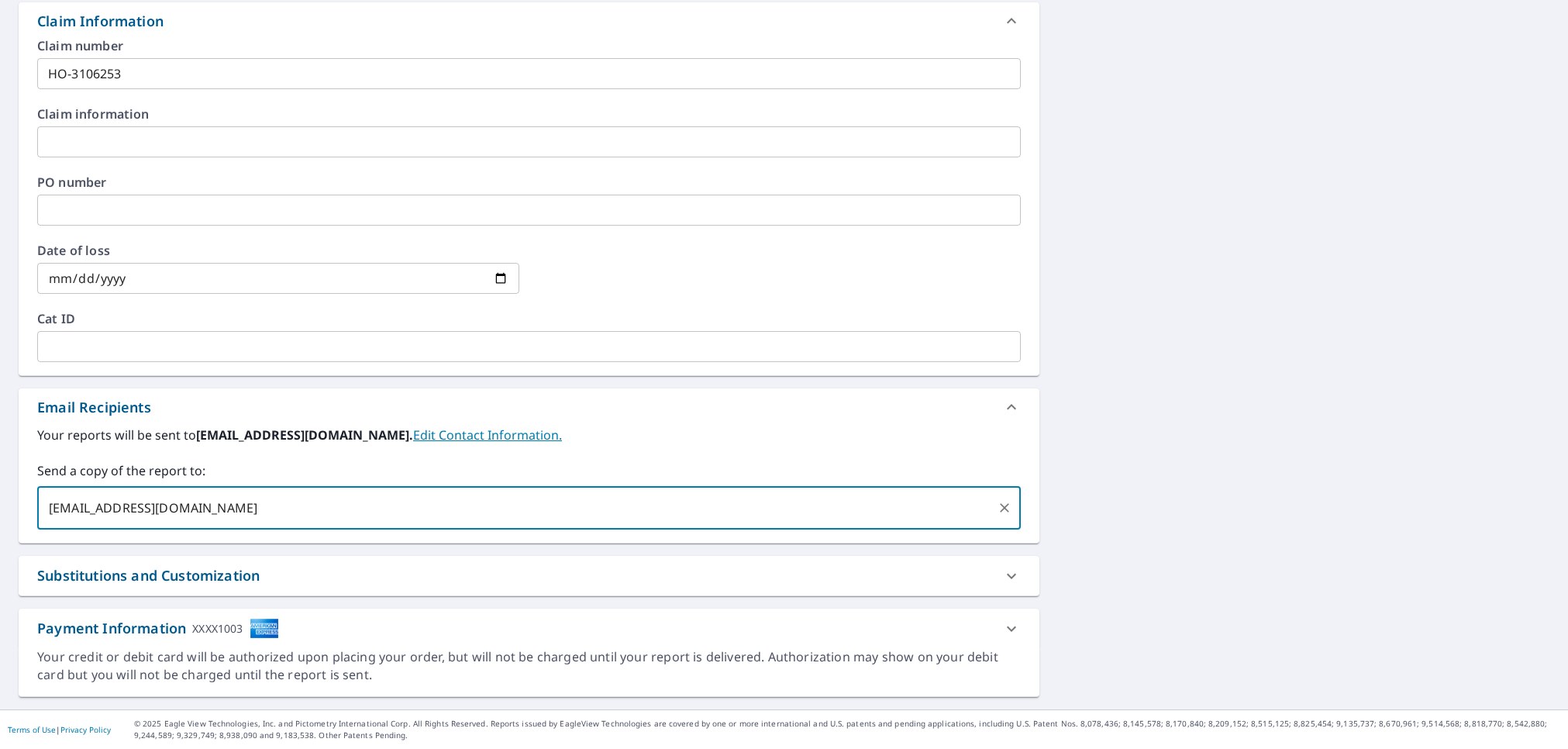
type input "[EMAIL_ADDRESS][DOMAIN_NAME]"
click at [1403, 337] on div "4521 NW 21st Dr Gainesville, FL 32605 Aerial Road A standard road map Aerial A …" at bounding box center [784, 146] width 1568 height 1127
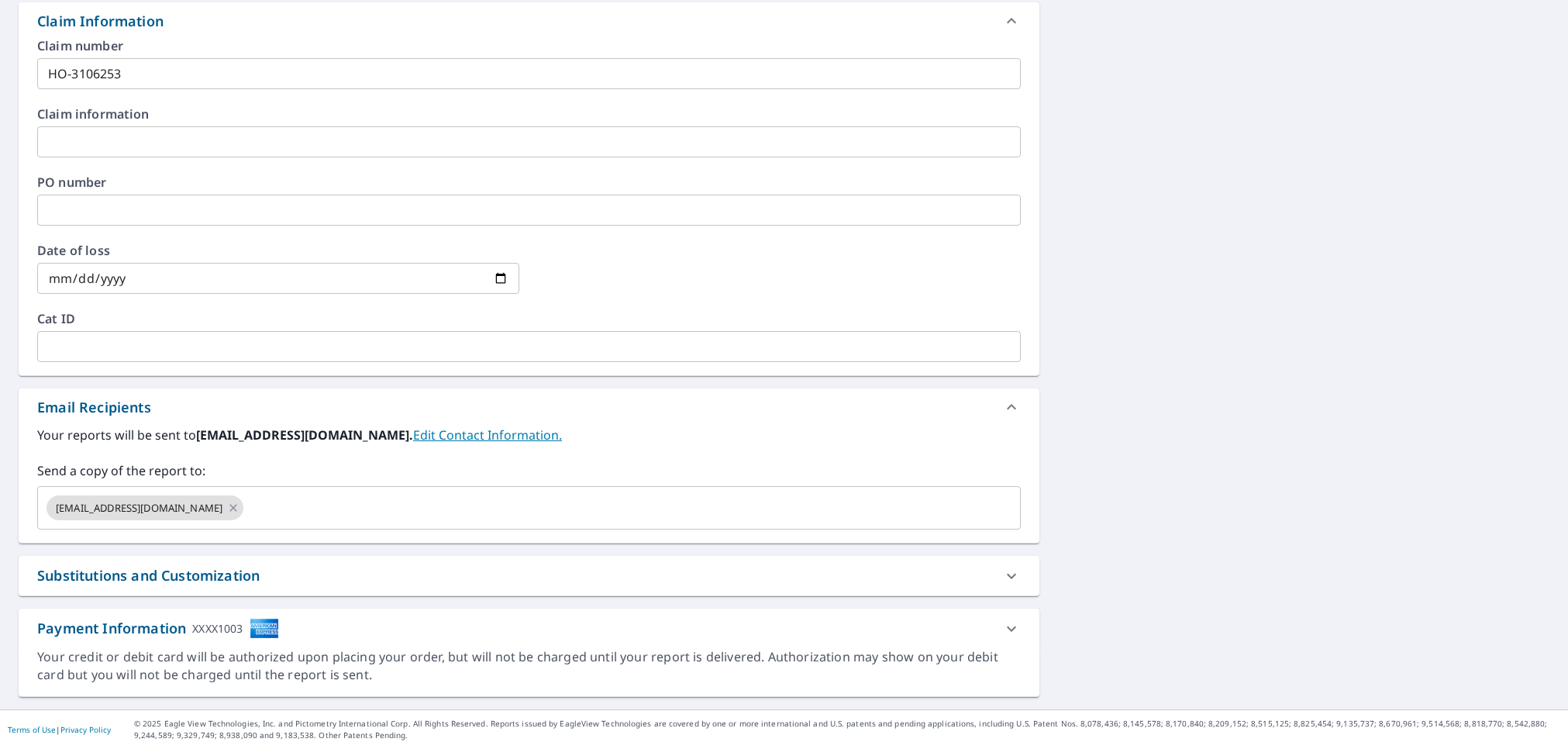
scroll to position [0, 0]
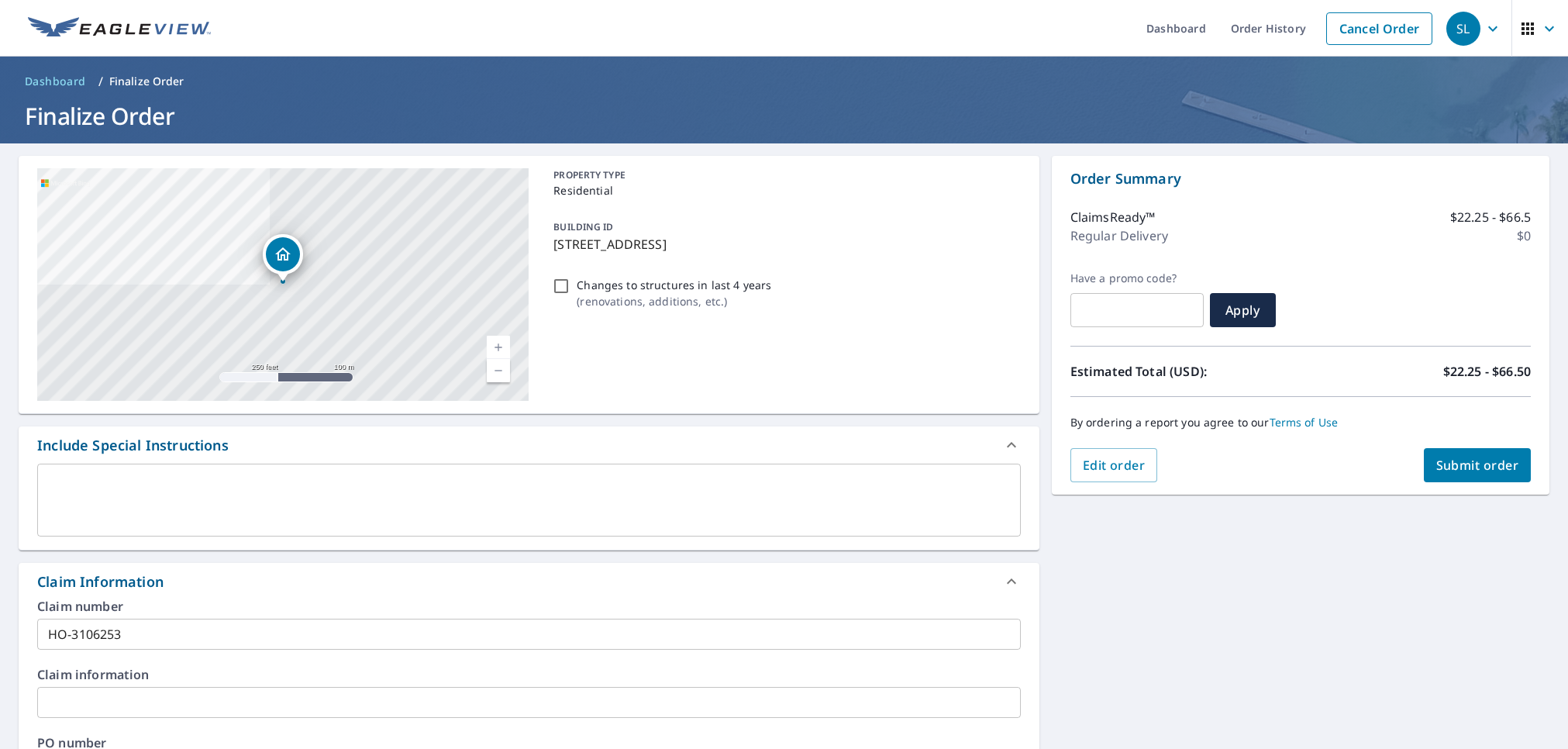
click at [1483, 473] on button "Submit order" at bounding box center [1478, 465] width 108 height 34
